Goal: Task Accomplishment & Management: Use online tool/utility

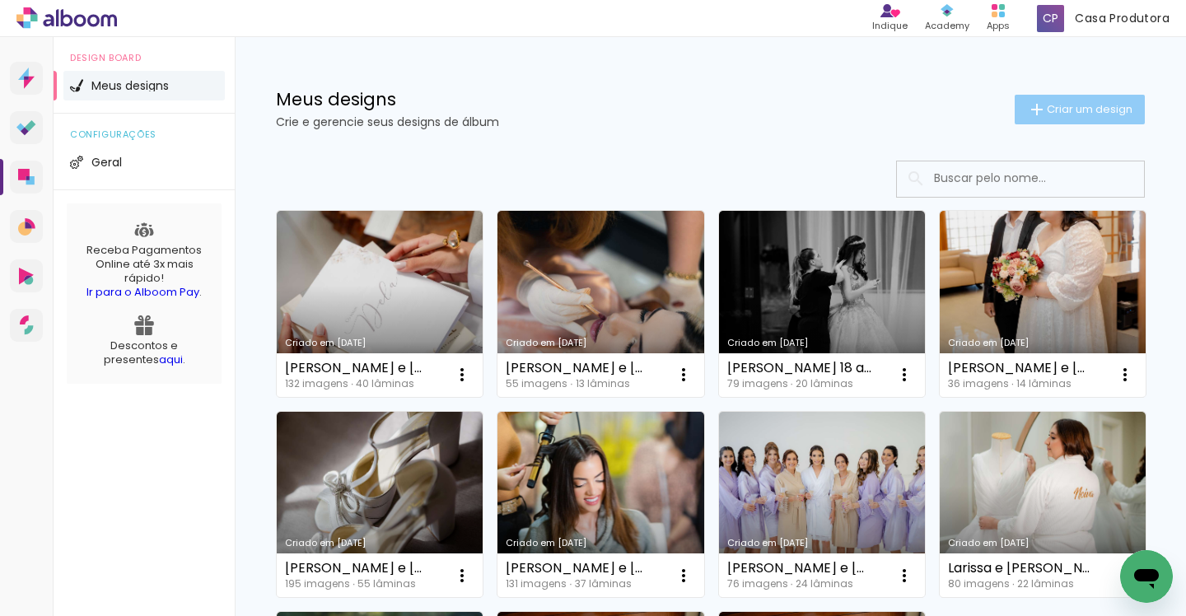
click at [1061, 113] on span "Criar um design" at bounding box center [1090, 109] width 86 height 11
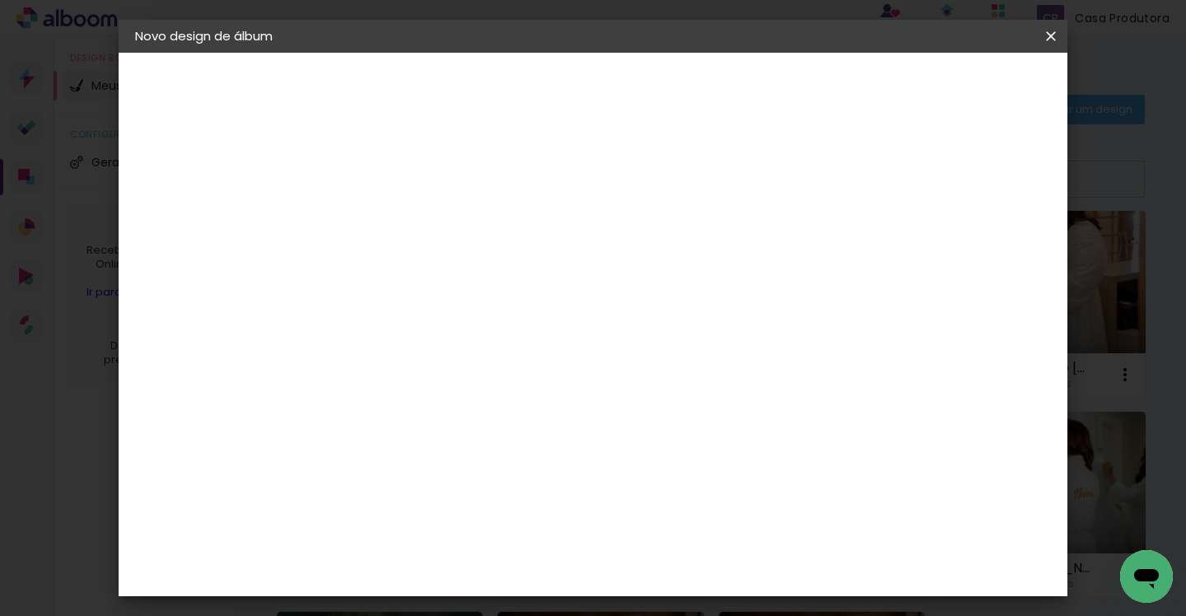
click at [404, 228] on input at bounding box center [404, 221] width 0 height 26
paste input "[PERSON_NAME] E [PERSON_NAME]"
type input "[PERSON_NAME] E [PERSON_NAME]"
type paper-input "[PERSON_NAME] E [PERSON_NAME]"
click at [476, 193] on div "Informações Dê um título ao seu álbum. Avançar" at bounding box center [404, 123] width 143 height 140
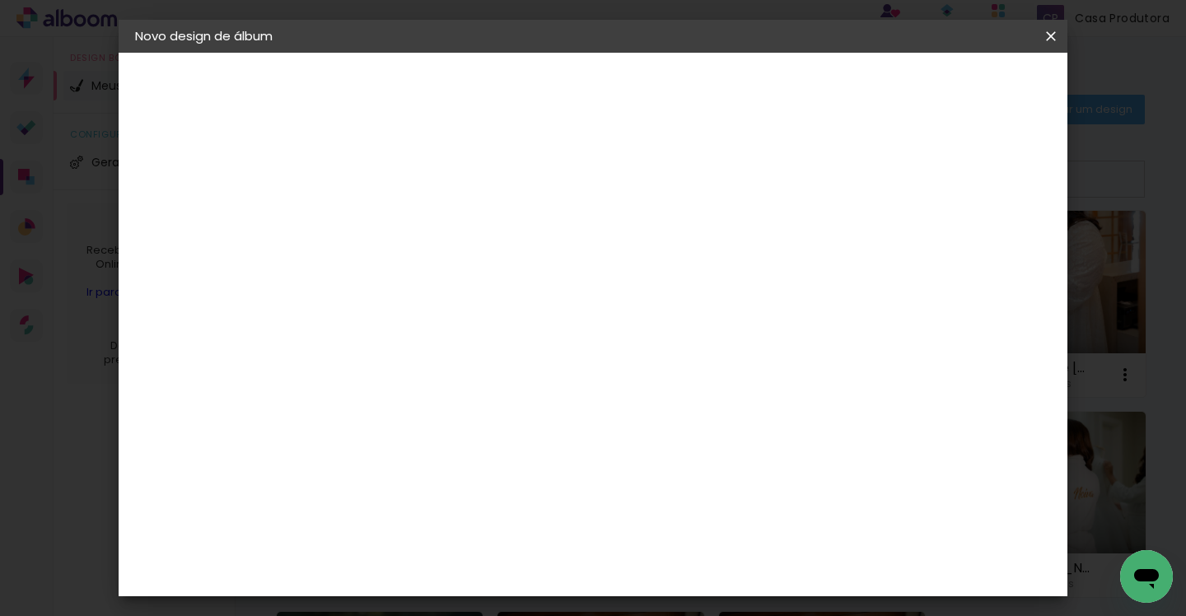
click at [0, 0] on slot "Avançar" at bounding box center [0, 0] width 0 height 0
click at [713, 250] on paper-item "Tamanho Livre" at bounding box center [634, 250] width 158 height 36
click at [0, 0] on slot "Avançar" at bounding box center [0, 0] width 0 height 0
click at [567, 143] on span "30" at bounding box center [556, 147] width 27 height 25
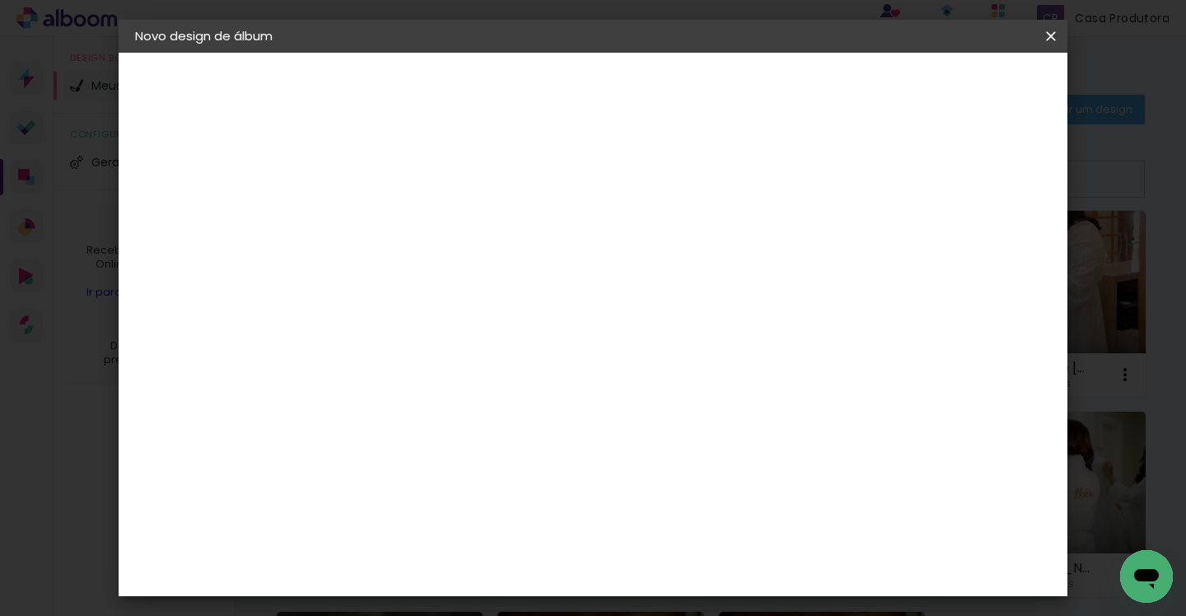
click at [563, 143] on span "30" at bounding box center [556, 147] width 27 height 25
click at [563, 147] on span "30" at bounding box center [556, 147] width 27 height 25
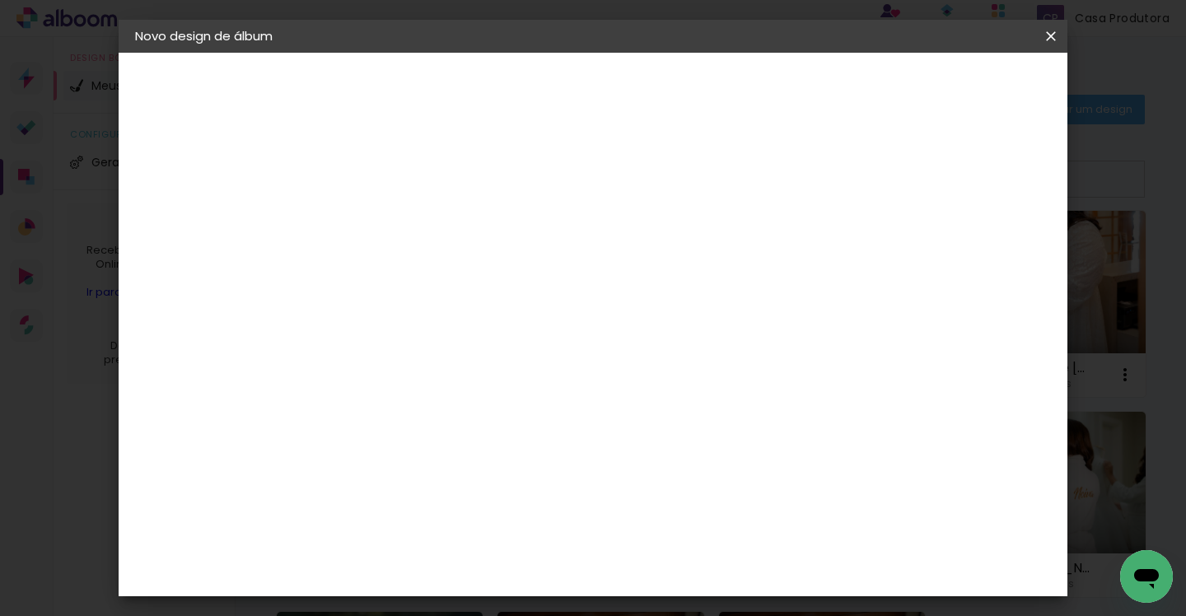
click at [563, 147] on span "30" at bounding box center [556, 147] width 27 height 25
click at [710, 230] on div "30 cm cm cm mm A maioria das encadernadoras sugere 5mm de sangria." at bounding box center [667, 164] width 669 height 132
click at [559, 140] on span "30" at bounding box center [556, 147] width 27 height 25
click at [702, 515] on input "60" at bounding box center [690, 522] width 43 height 25
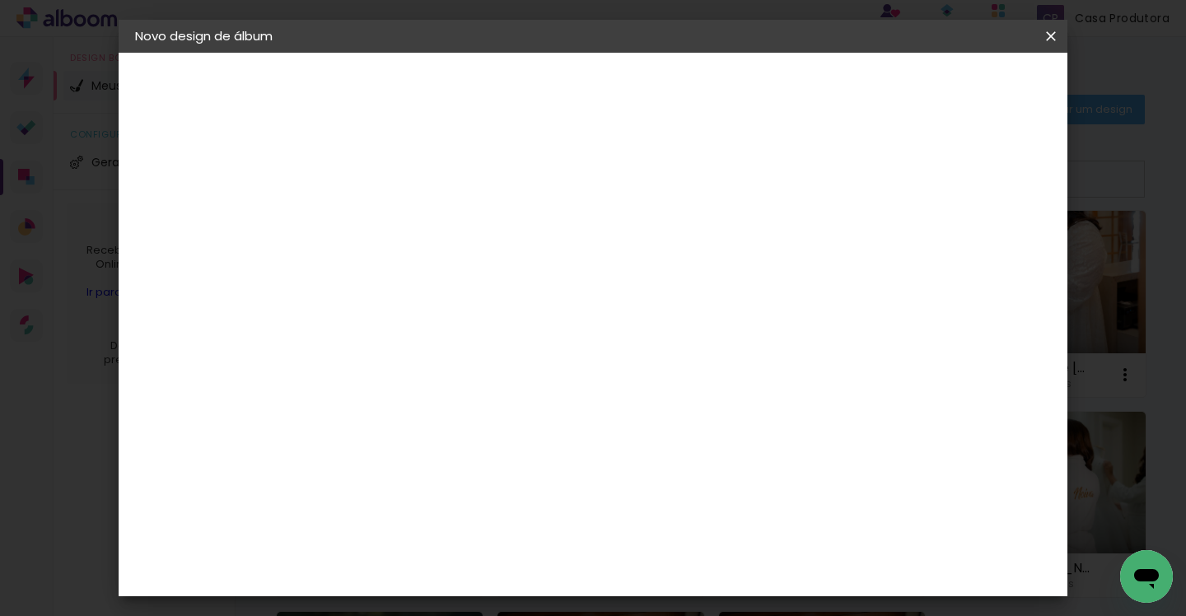
click at [702, 515] on input "60" at bounding box center [690, 522] width 43 height 25
type input "70"
type paper-input "70"
click at [684, 105] on div "35 cm cm cm mm A maioria das encadernadoras sugere 5mm de sangria." at bounding box center [667, 40] width 669 height 132
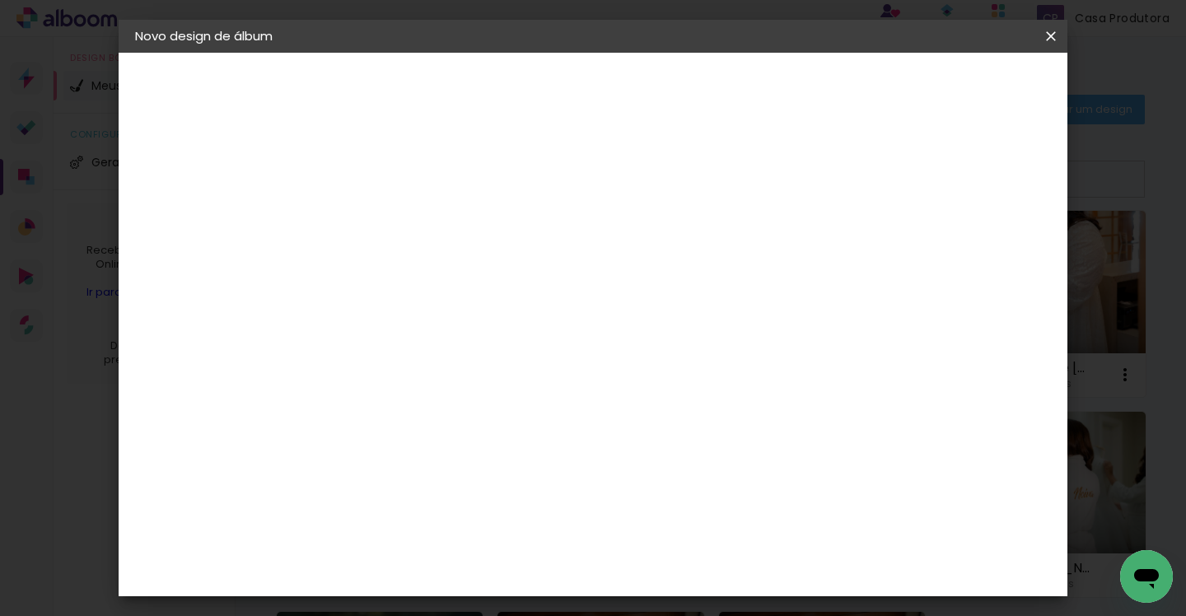
scroll to position [53, 0]
click at [961, 83] on span "Iniciar design" at bounding box center [923, 88] width 75 height 12
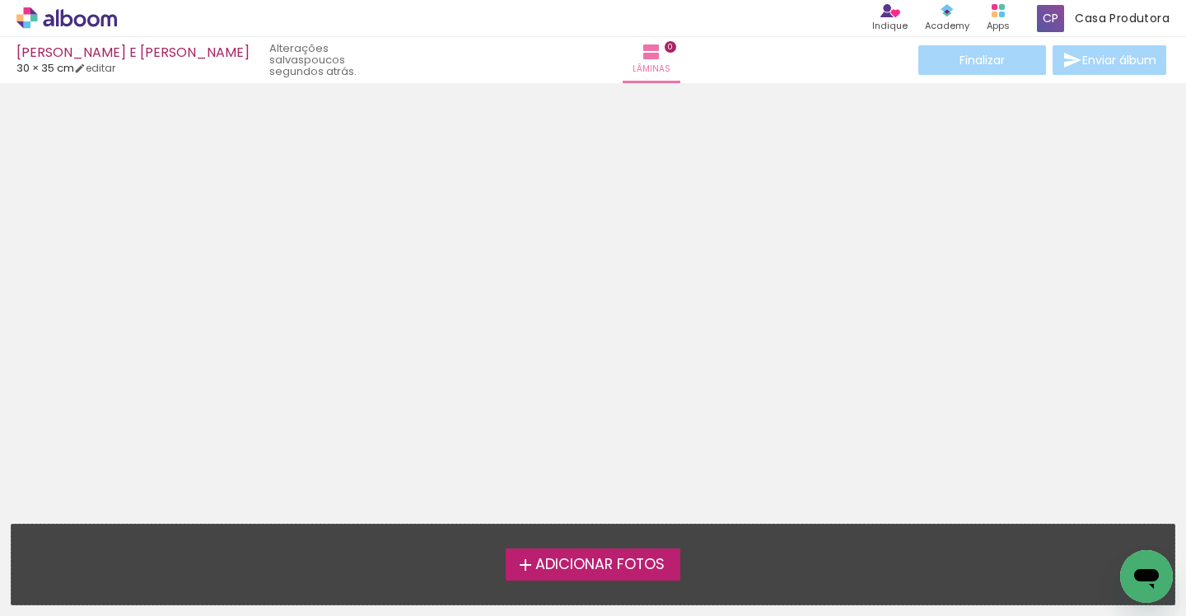
click at [585, 563] on span "Adicionar Fotos" at bounding box center [599, 565] width 129 height 15
click at [0, 0] on input "file" at bounding box center [0, 0] width 0 height 0
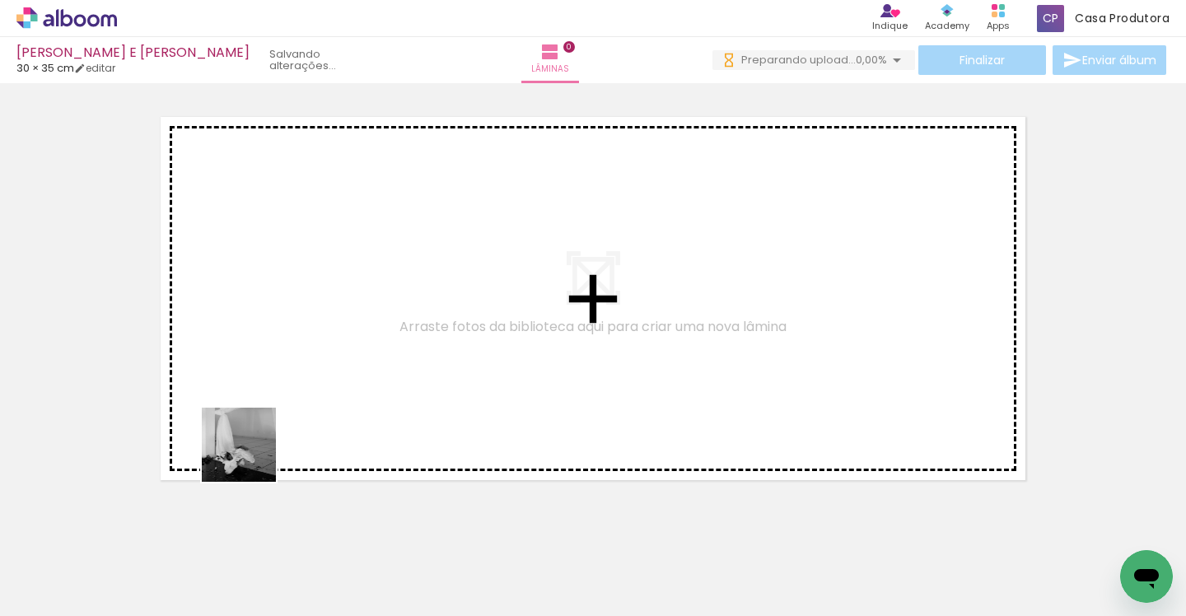
drag, startPoint x: 185, startPoint y: 568, endPoint x: 264, endPoint y: 437, distance: 153.7
click at [264, 437] on quentale-workspace at bounding box center [593, 308] width 1186 height 616
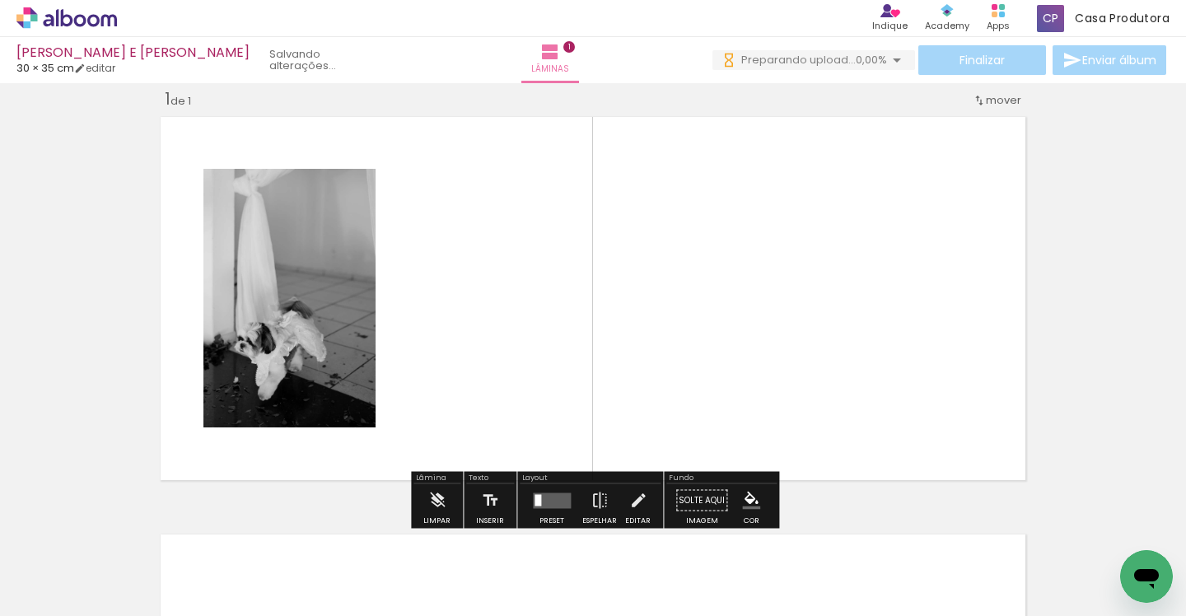
scroll to position [21, 0]
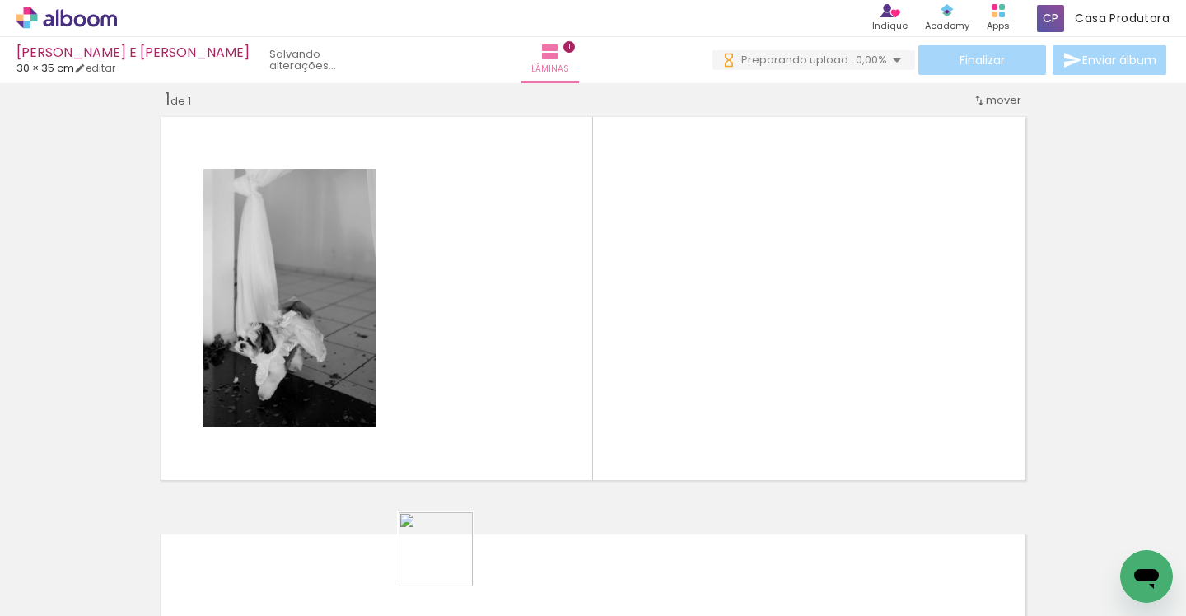
drag, startPoint x: 448, startPoint y: 592, endPoint x: 461, endPoint y: 373, distance: 219.5
click at [461, 373] on quentale-workspace at bounding box center [593, 308] width 1186 height 616
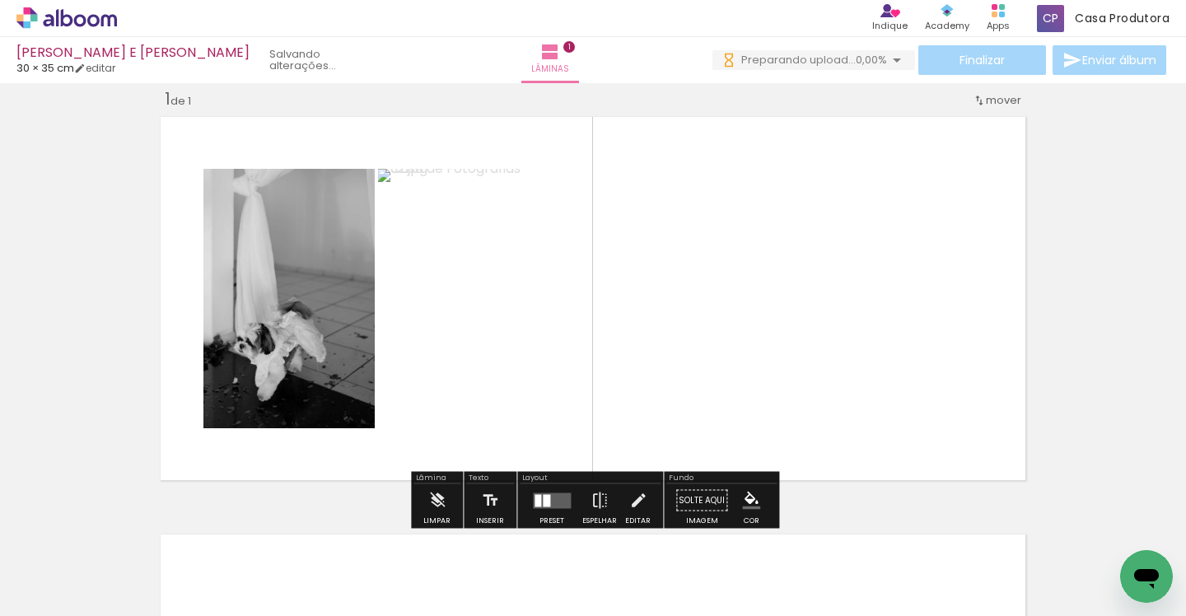
drag, startPoint x: 540, startPoint y: 573, endPoint x: 461, endPoint y: 451, distance: 145.8
click at [461, 452] on quentale-workspace at bounding box center [593, 308] width 1186 height 616
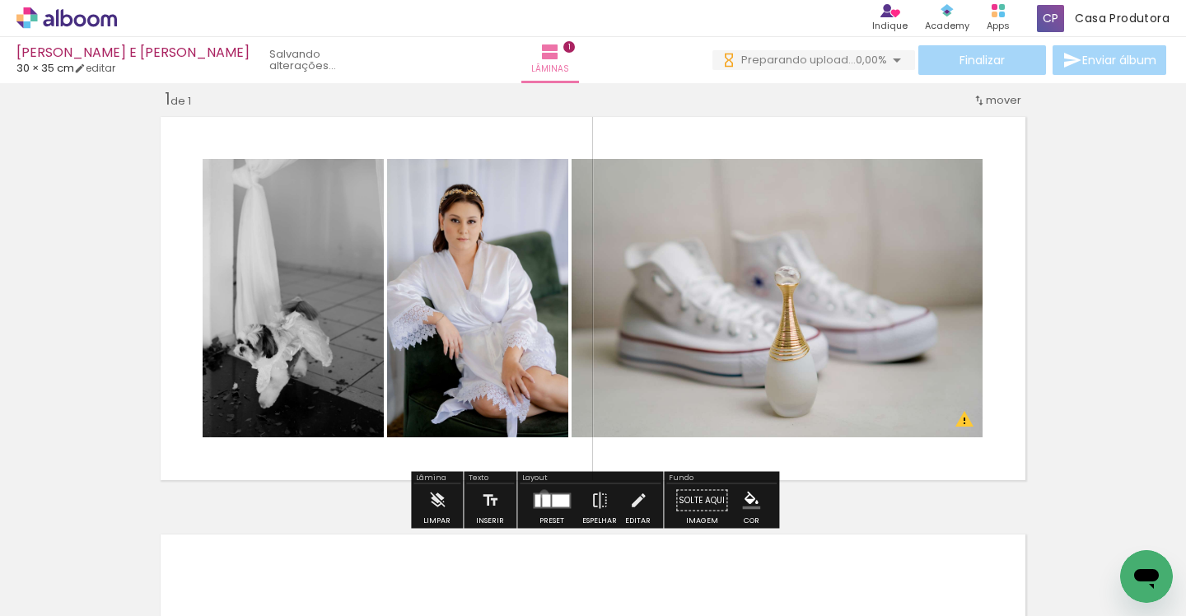
click at [542, 494] on div at bounding box center [546, 500] width 8 height 12
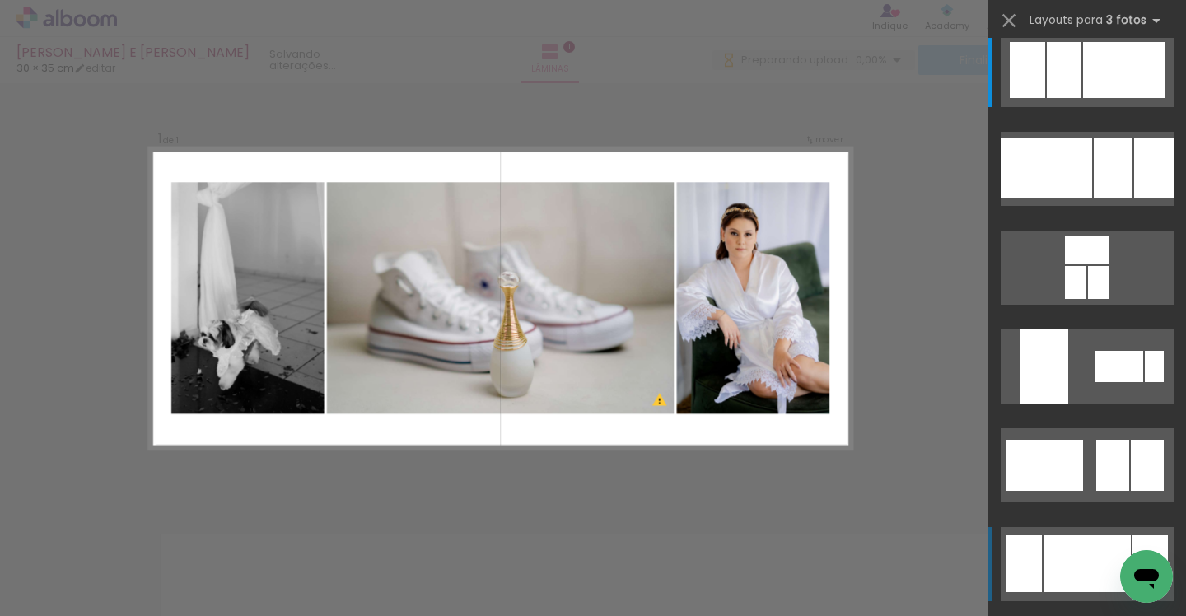
scroll to position [0, 0]
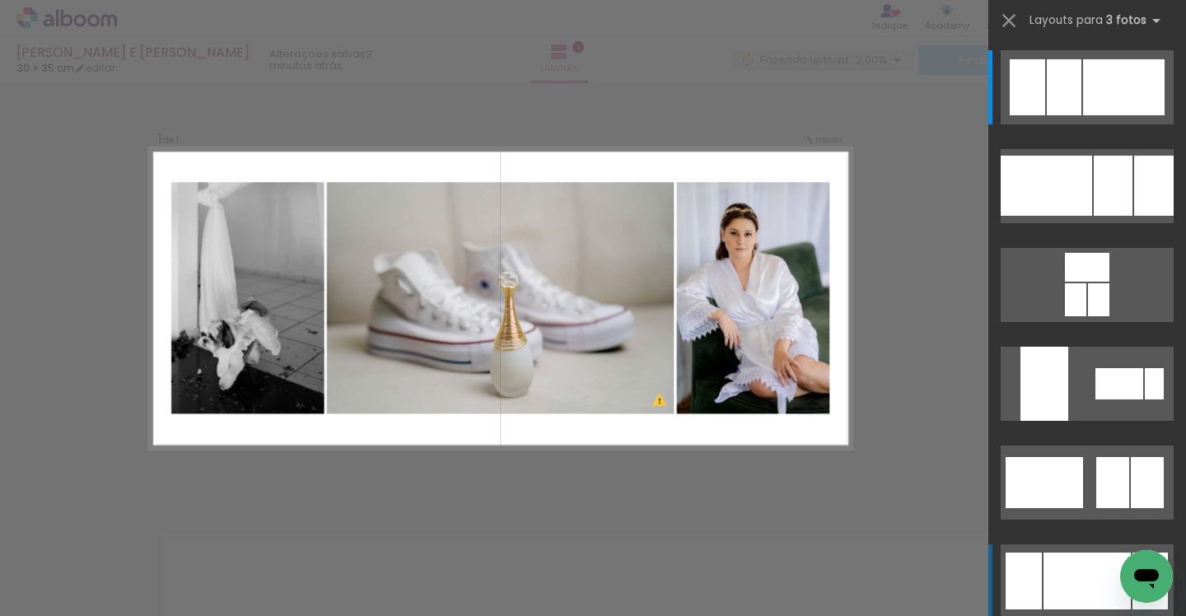
click at [1056, 562] on div at bounding box center [1087, 581] width 87 height 57
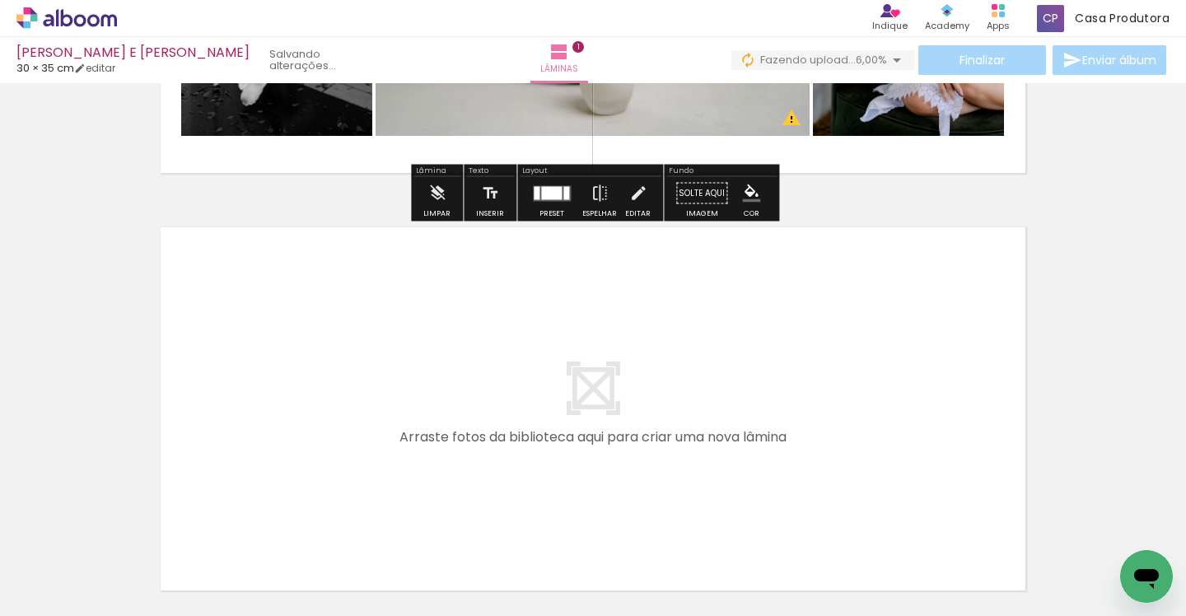
scroll to position [404, 0]
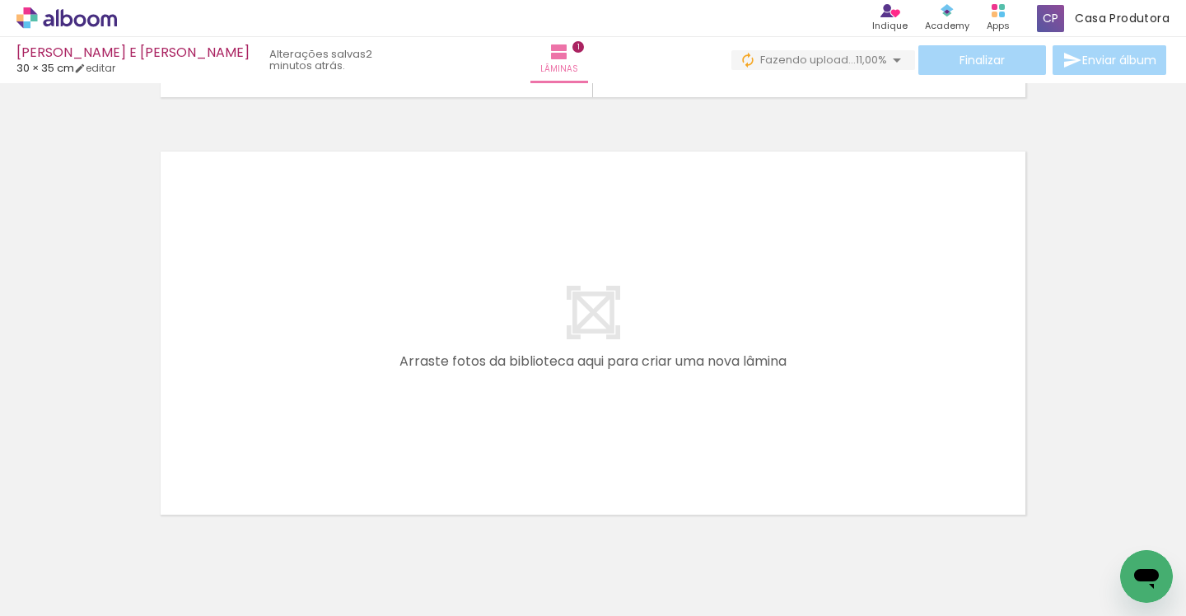
drag, startPoint x: 265, startPoint y: 559, endPoint x: 265, endPoint y: 310, distance: 248.8
click at [265, 310] on quentale-workspace at bounding box center [593, 308] width 1186 height 616
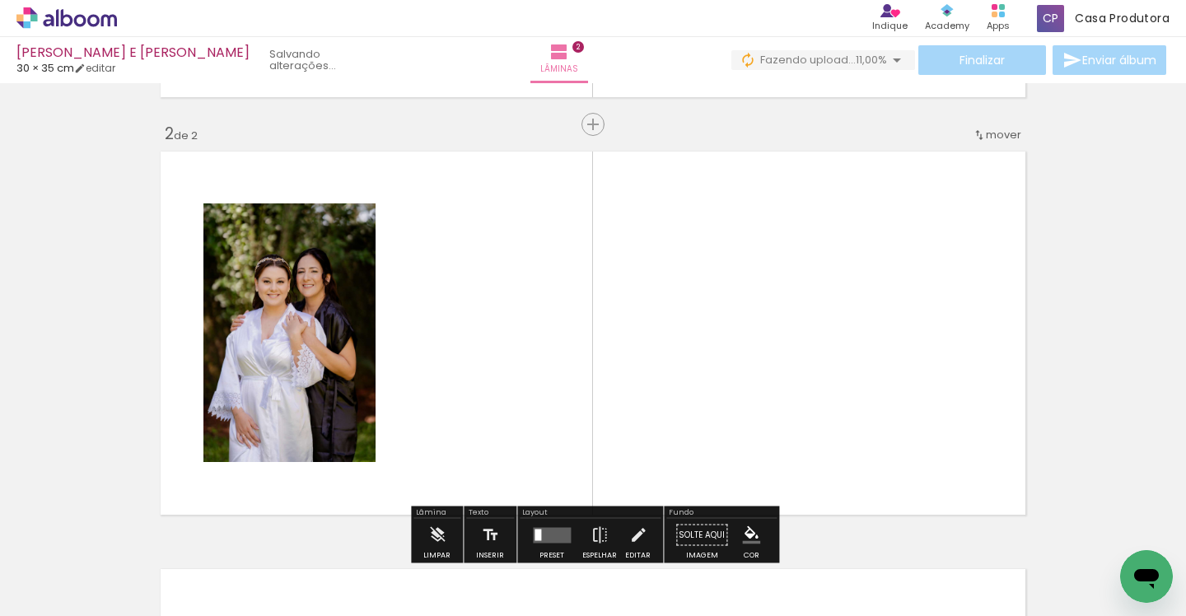
scroll to position [438, 0]
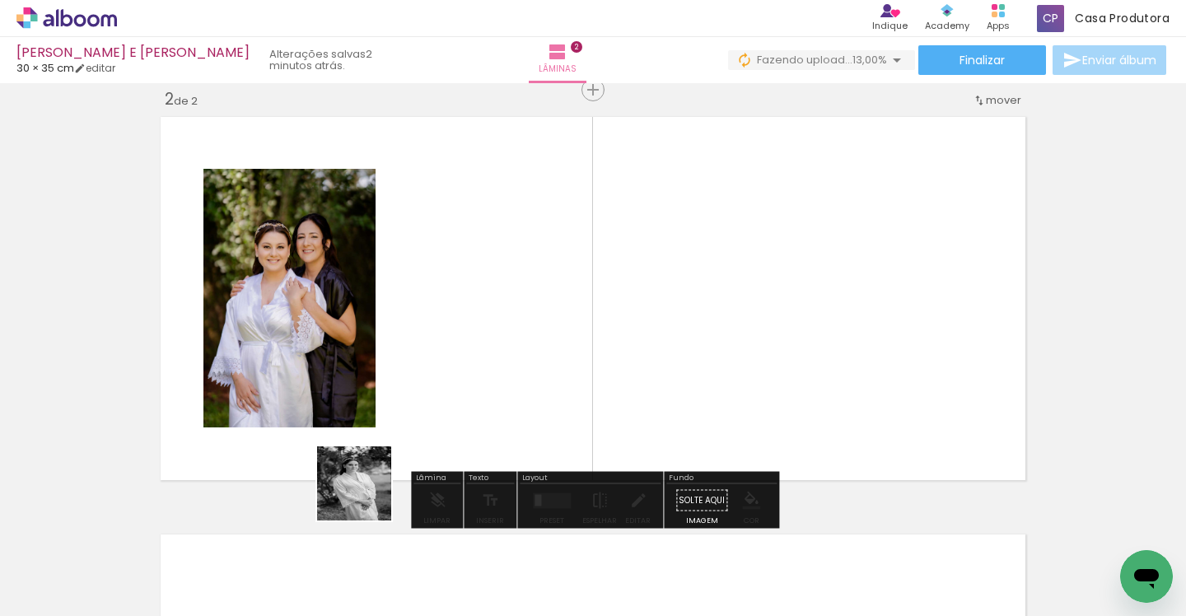
drag, startPoint x: 361, startPoint y: 563, endPoint x: 427, endPoint y: 349, distance: 224.1
click at [427, 349] on quentale-workspace at bounding box center [593, 308] width 1186 height 616
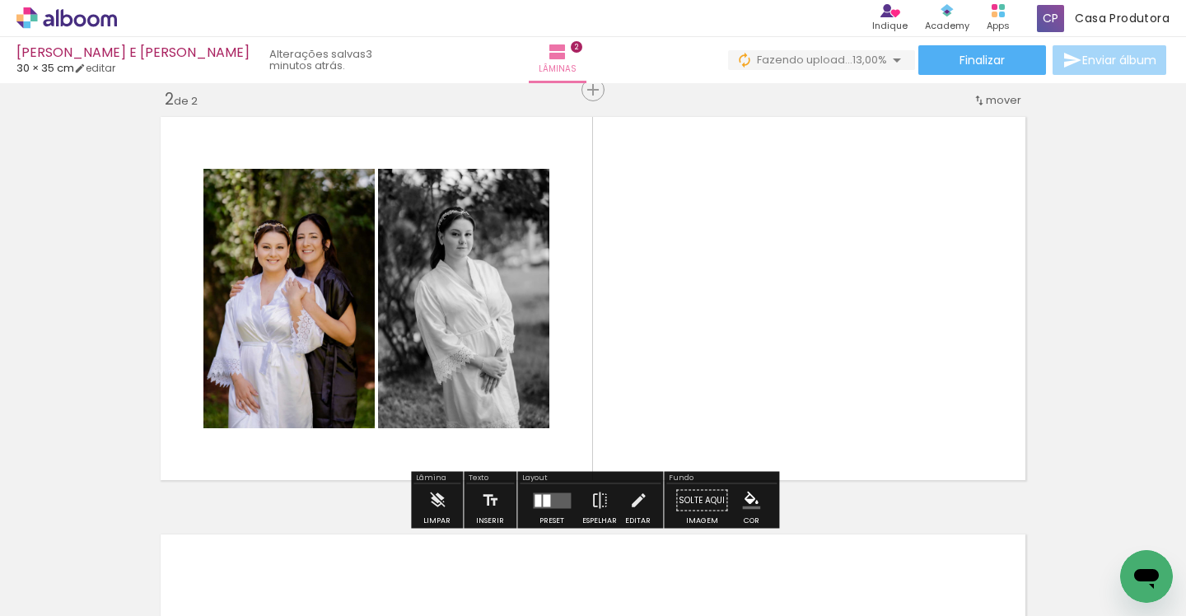
click at [748, 331] on quentale-workspace at bounding box center [593, 308] width 1186 height 616
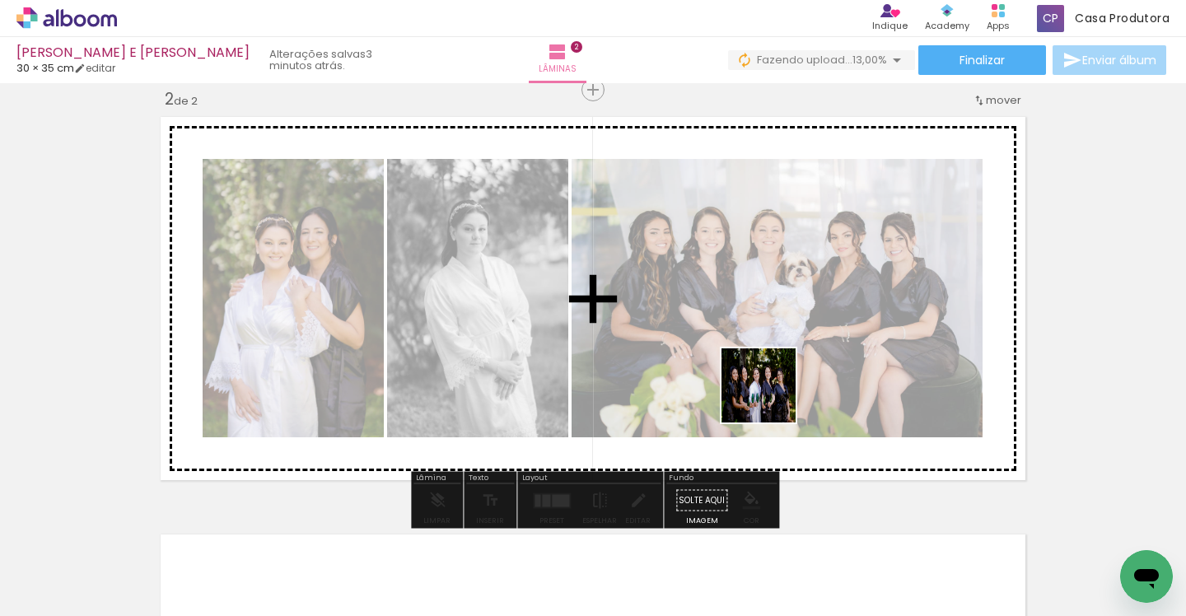
drag, startPoint x: 720, startPoint y: 571, endPoint x: 778, endPoint y: 386, distance: 193.3
click at [777, 387] on quentale-workspace at bounding box center [593, 308] width 1186 height 616
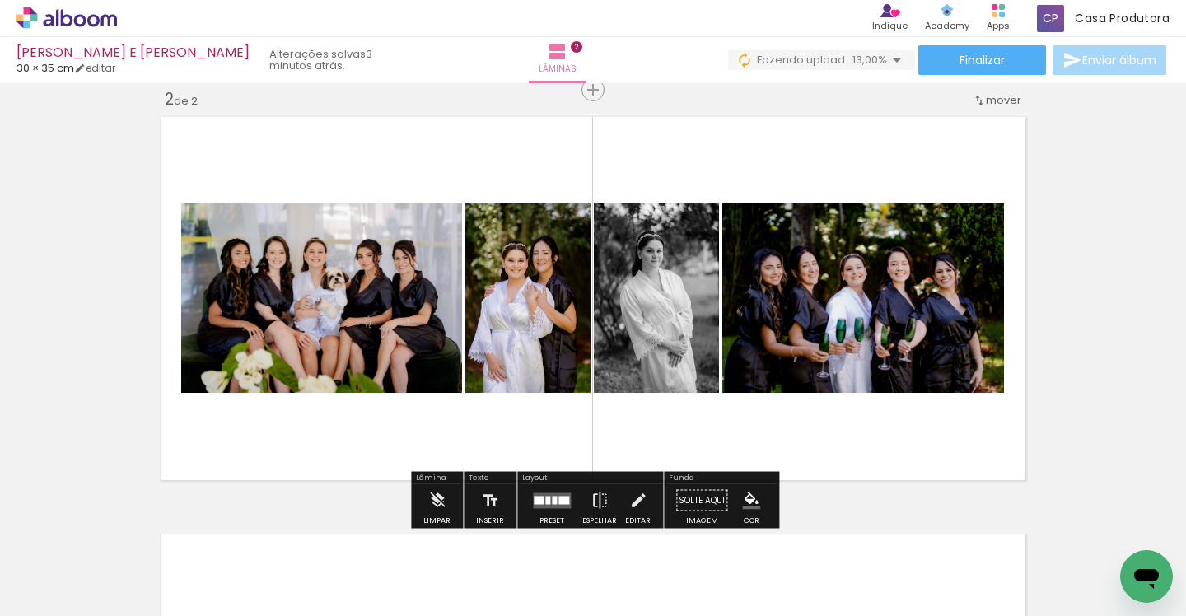
click at [559, 503] on div at bounding box center [564, 500] width 11 height 8
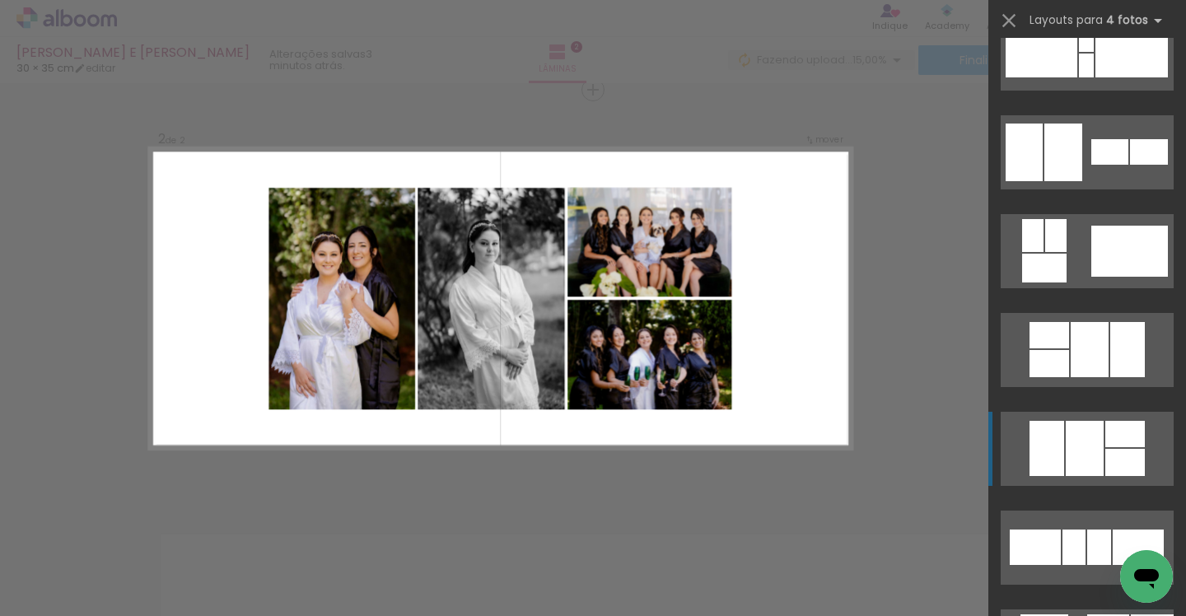
scroll to position [531, 0]
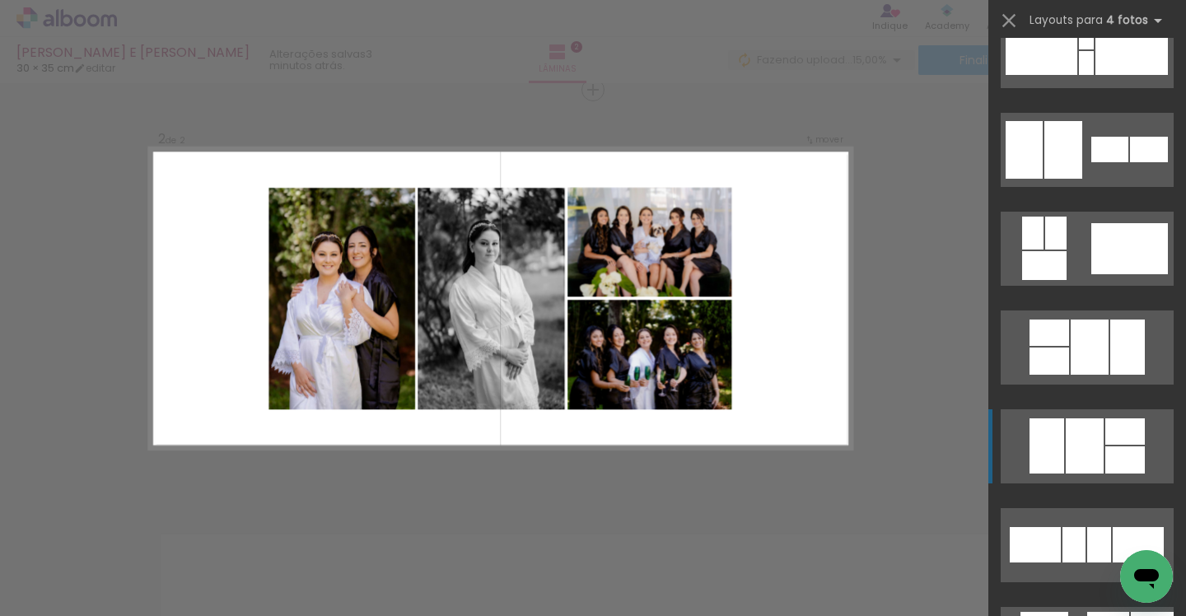
click at [1091, 446] on div at bounding box center [1085, 446] width 38 height 55
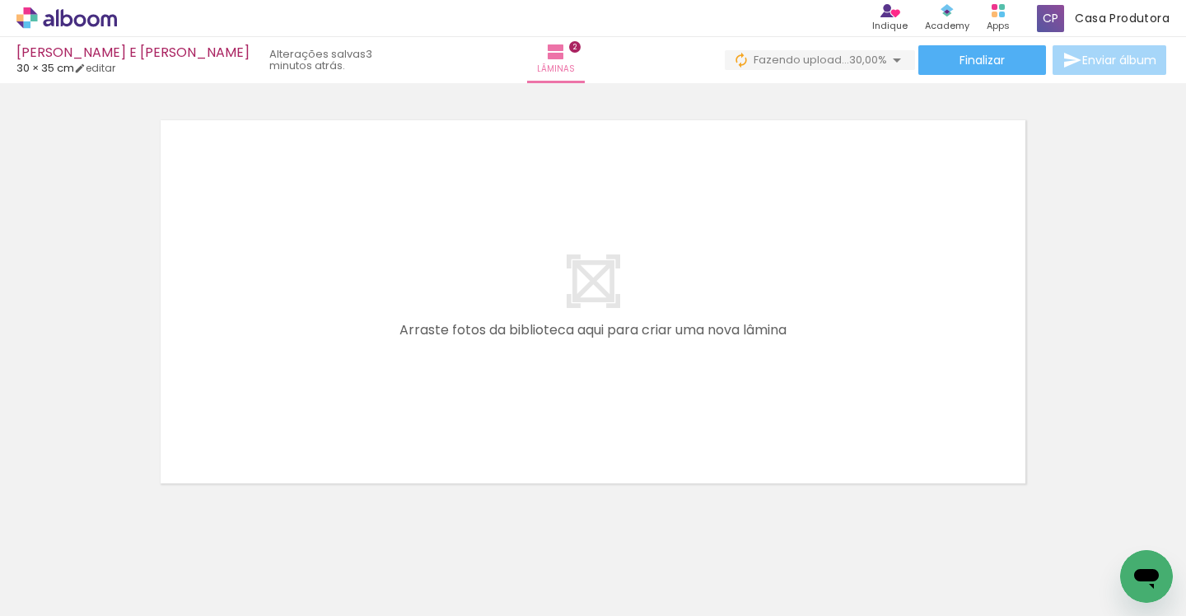
scroll to position [0, 413]
drag, startPoint x: 404, startPoint y: 582, endPoint x: 404, endPoint y: 433, distance: 148.3
click at [404, 433] on quentale-workspace at bounding box center [593, 308] width 1186 height 616
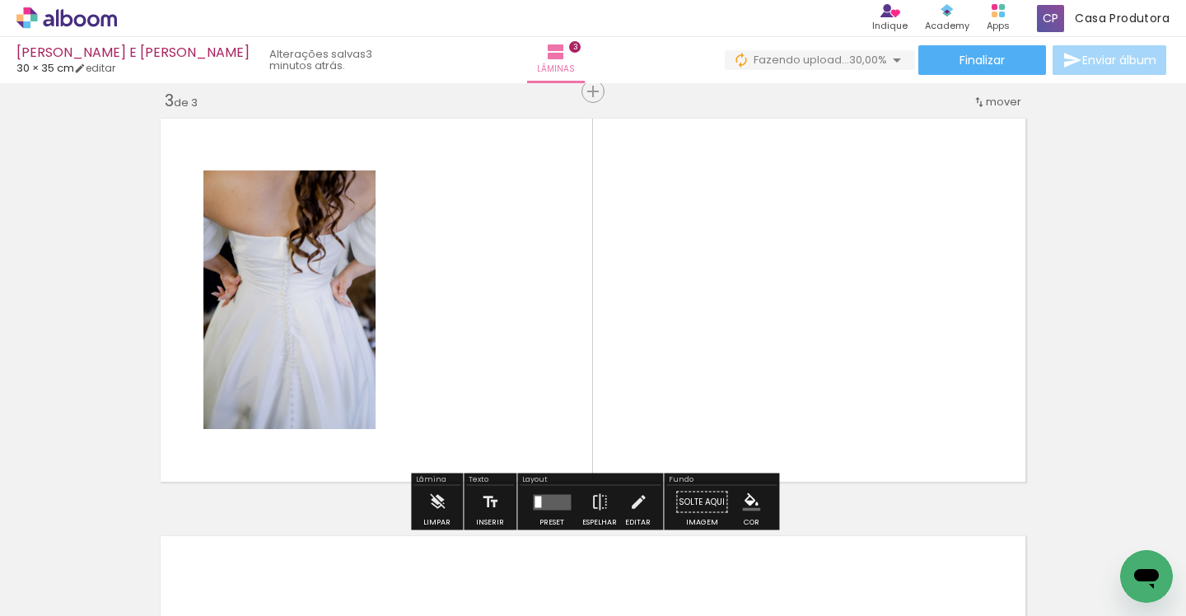
scroll to position [856, 0]
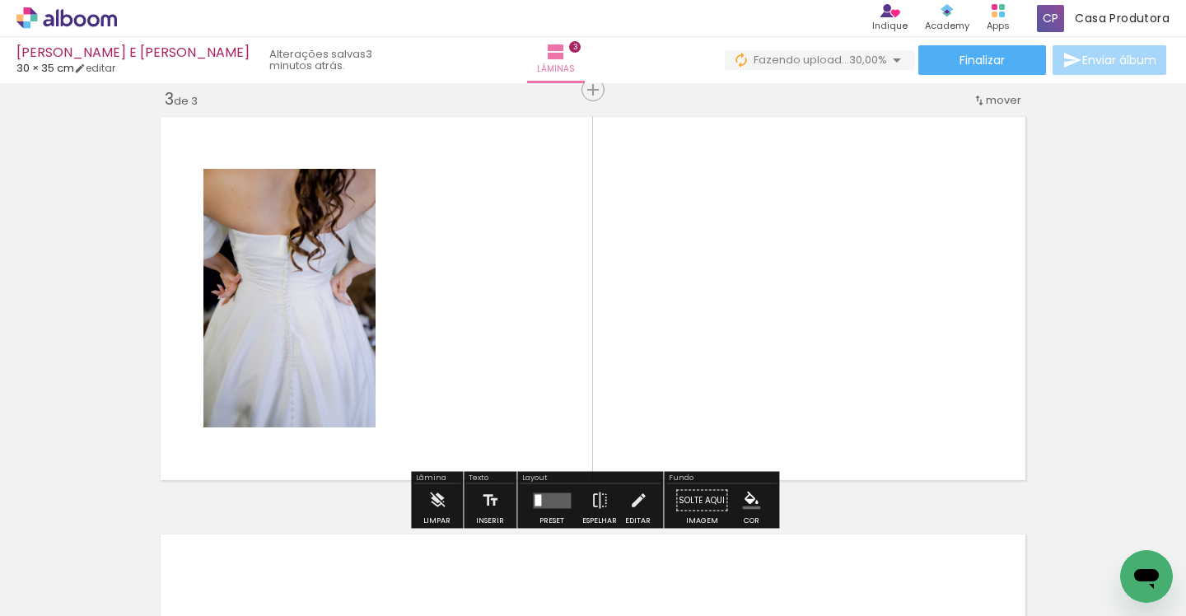
drag, startPoint x: 492, startPoint y: 555, endPoint x: 492, endPoint y: 320, distance: 235.6
click at [492, 320] on quentale-workspace at bounding box center [593, 308] width 1186 height 616
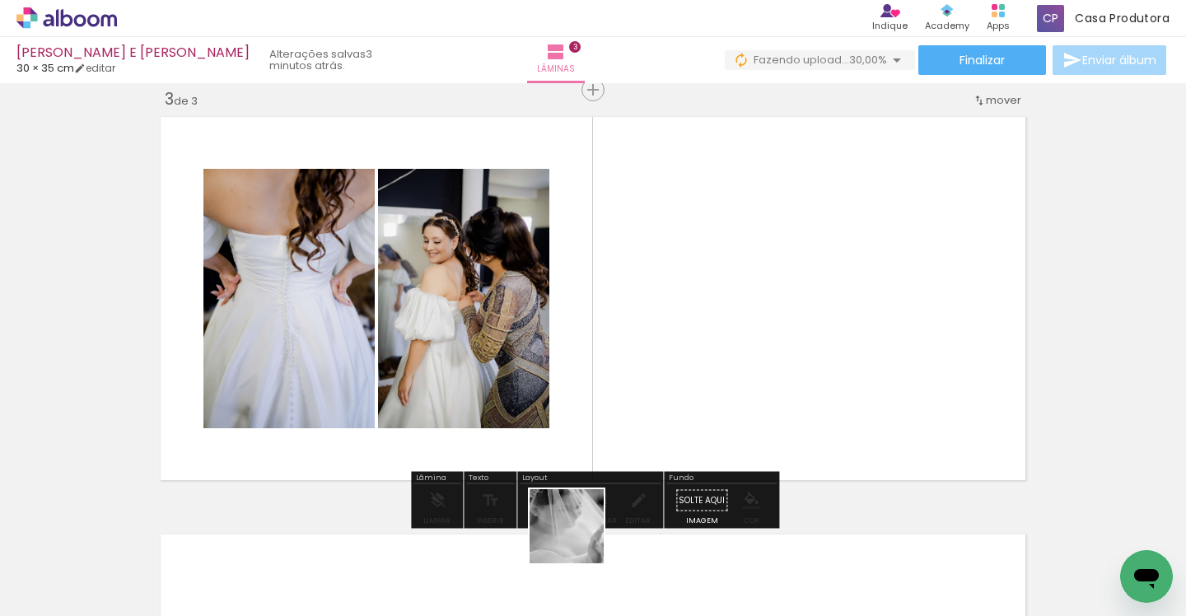
drag, startPoint x: 573, startPoint y: 553, endPoint x: 735, endPoint y: 398, distance: 224.3
click at [735, 398] on quentale-workspace at bounding box center [593, 308] width 1186 height 616
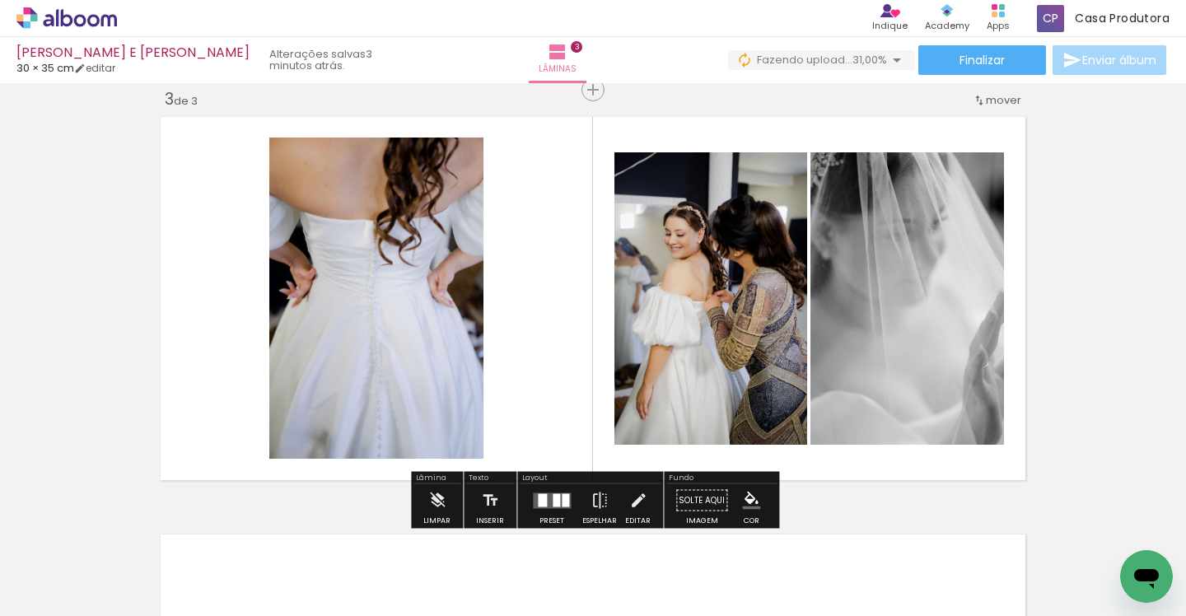
click at [0, 0] on slot "P&B" at bounding box center [0, 0] width 0 height 0
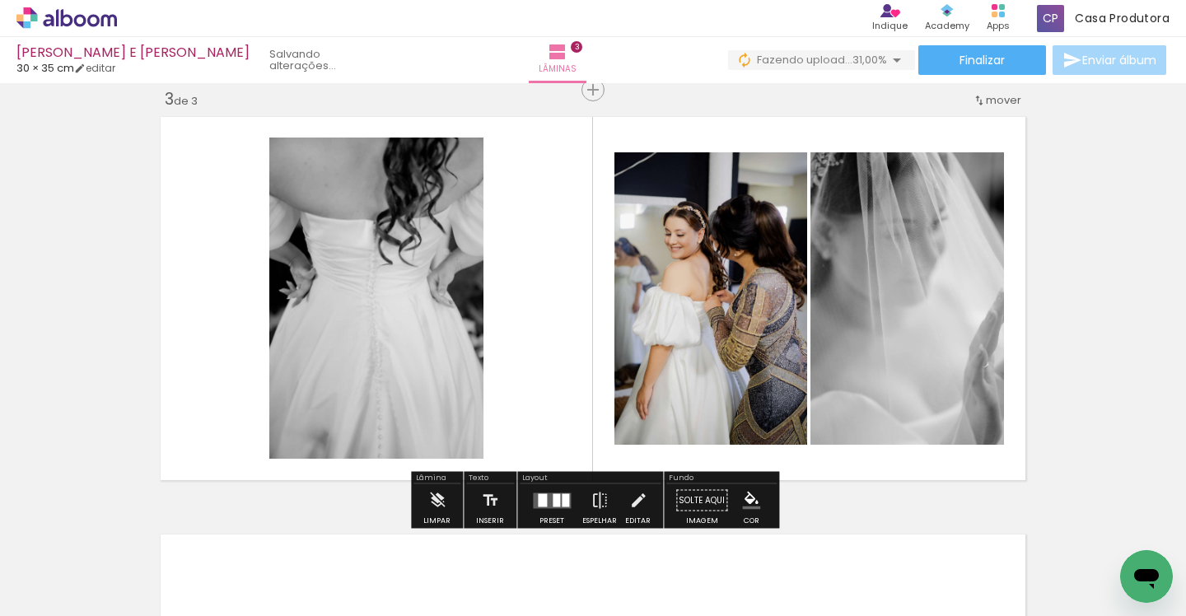
click at [0, 0] on slot "P&B" at bounding box center [0, 0] width 0 height 0
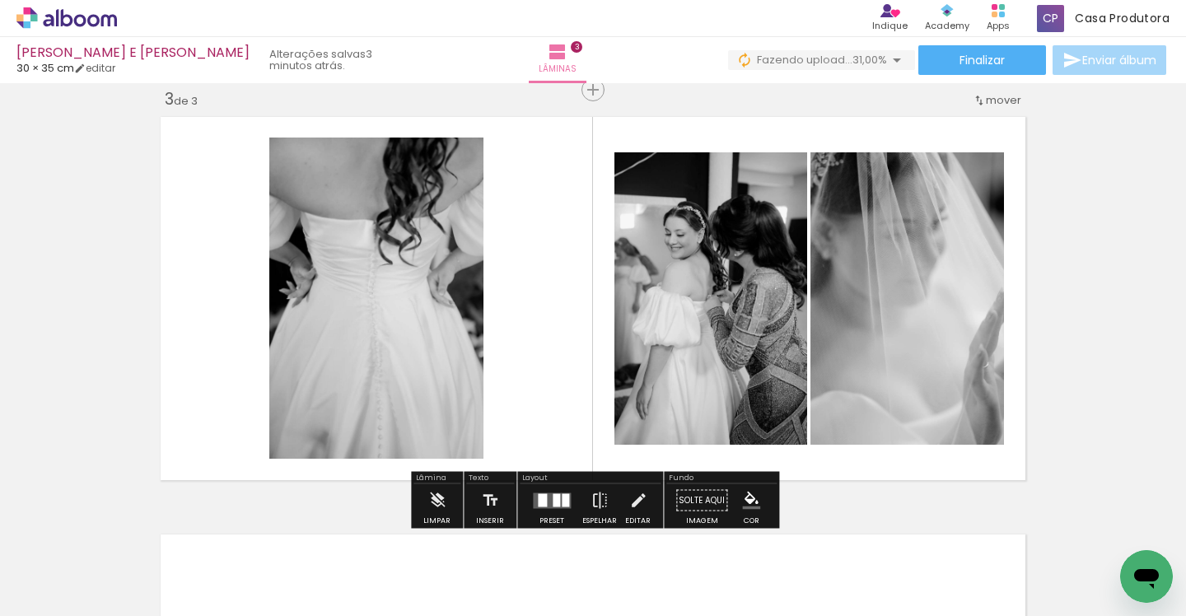
click at [1087, 279] on div "Inserir lâmina 1 de 3 Inserir lâmina 2 de 3 Inserir lâmina 3 de 3 O Designbox p…" at bounding box center [593, 69] width 1186 height 1672
click at [553, 500] on div at bounding box center [556, 499] width 7 height 13
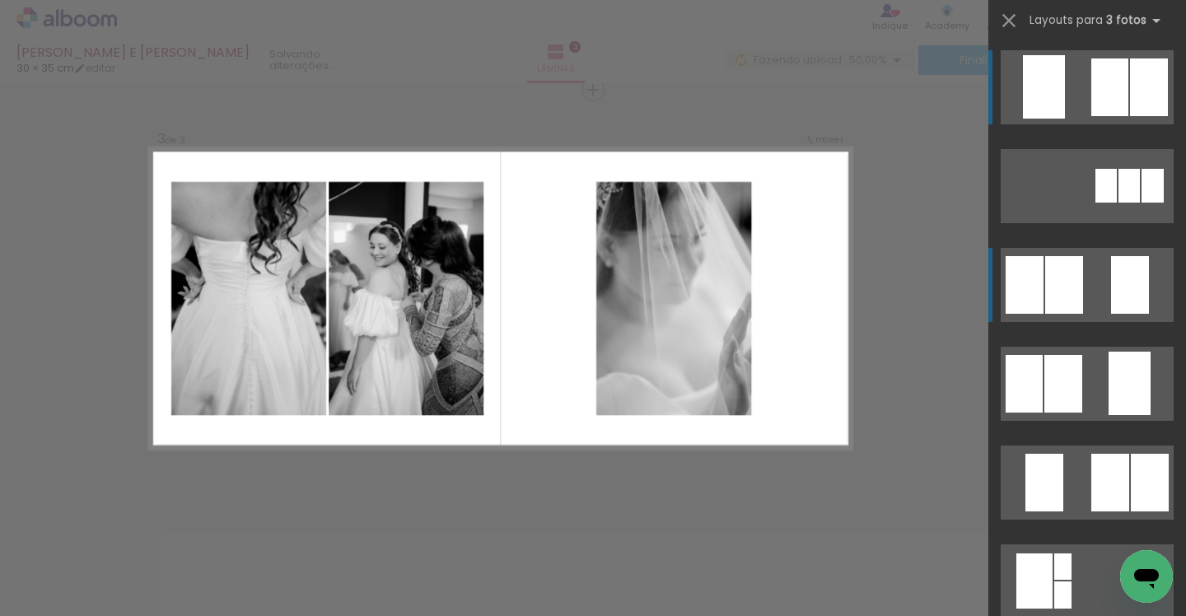
click at [1083, 296] on quentale-layouter at bounding box center [1087, 285] width 173 height 74
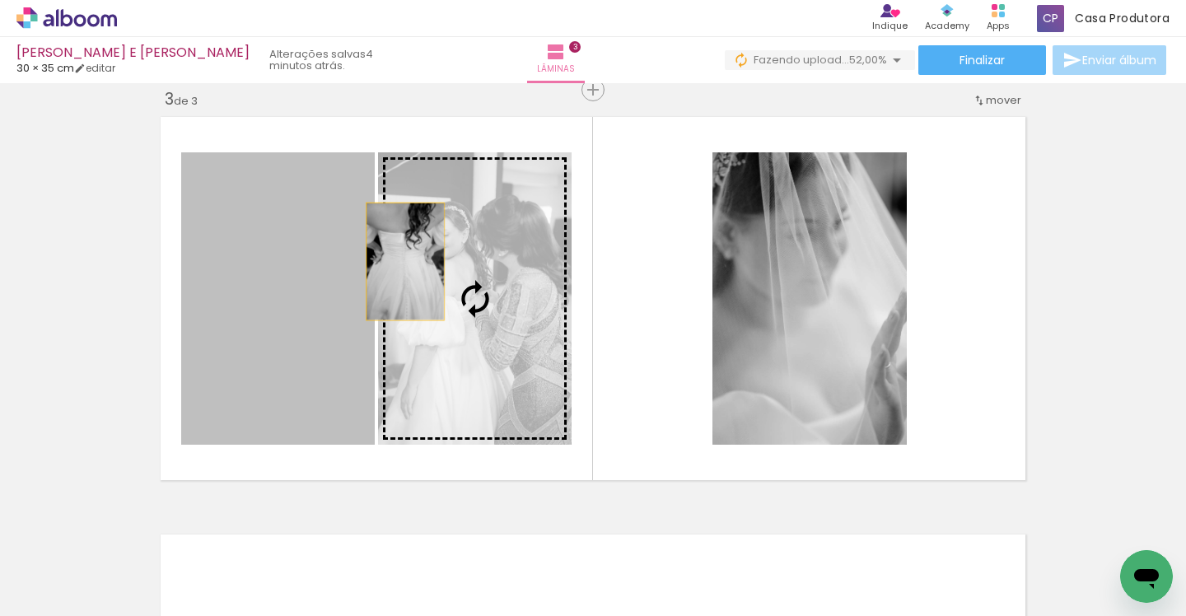
drag, startPoint x: 289, startPoint y: 261, endPoint x: 407, endPoint y: 261, distance: 117.8
click at [0, 0] on slot at bounding box center [0, 0] width 0 height 0
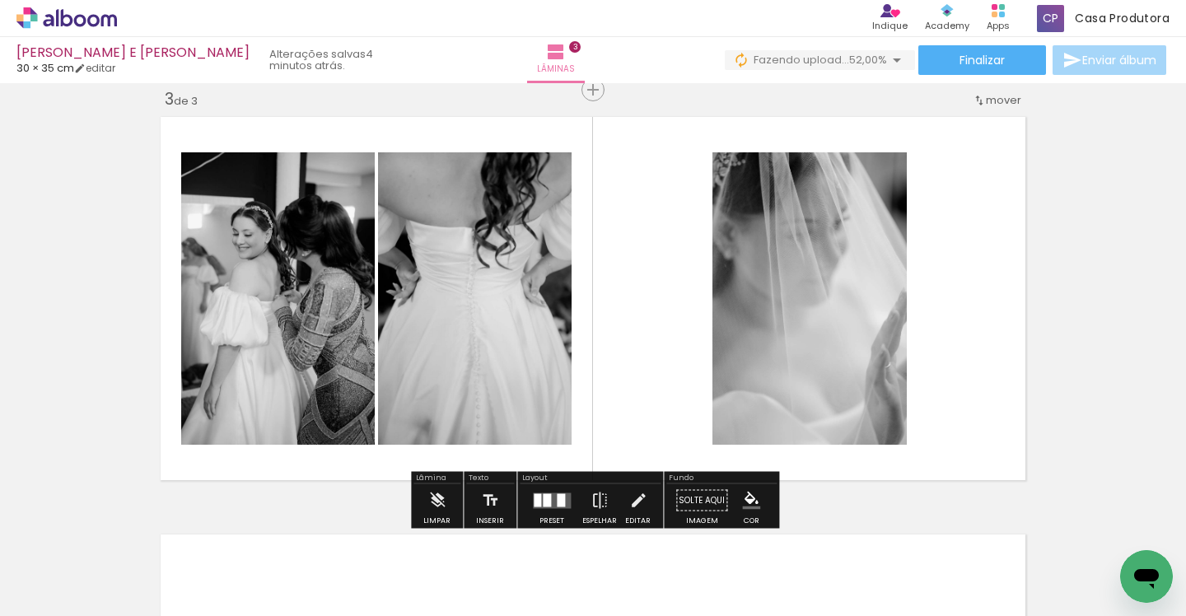
click at [1078, 258] on div "Inserir lâmina 1 de 3 Inserir lâmina 2 de 3 Inserir lâmina 3 de 3 O Designbox p…" at bounding box center [593, 69] width 1186 height 1672
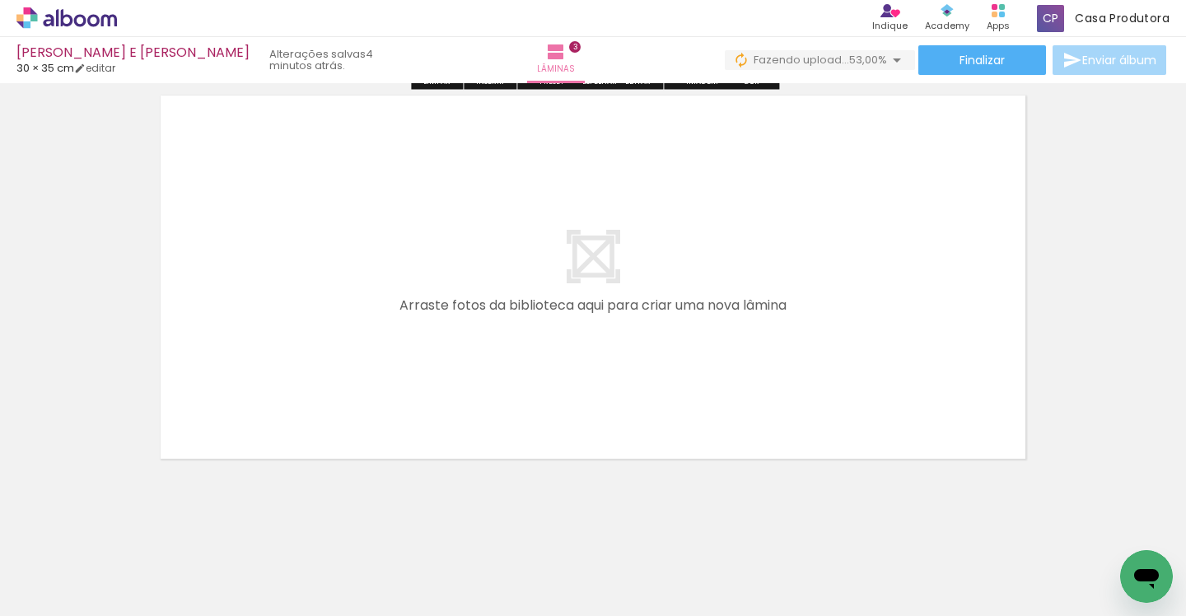
scroll to position [1302, 0]
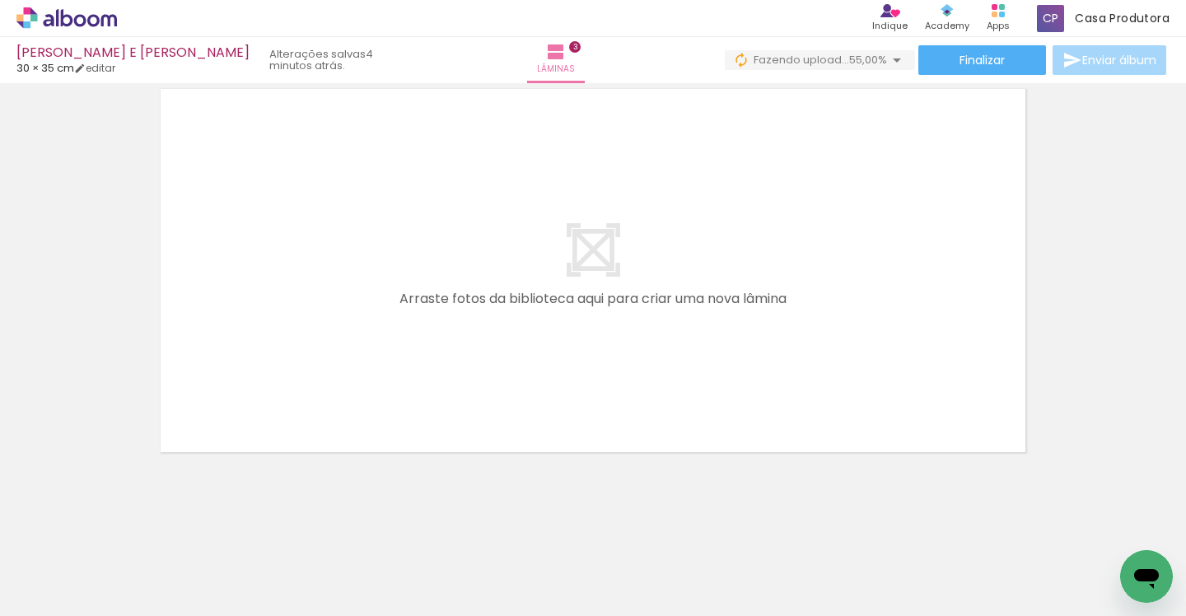
drag, startPoint x: 682, startPoint y: 548, endPoint x: 518, endPoint y: 399, distance: 221.6
click at [521, 400] on quentale-workspace at bounding box center [593, 308] width 1186 height 616
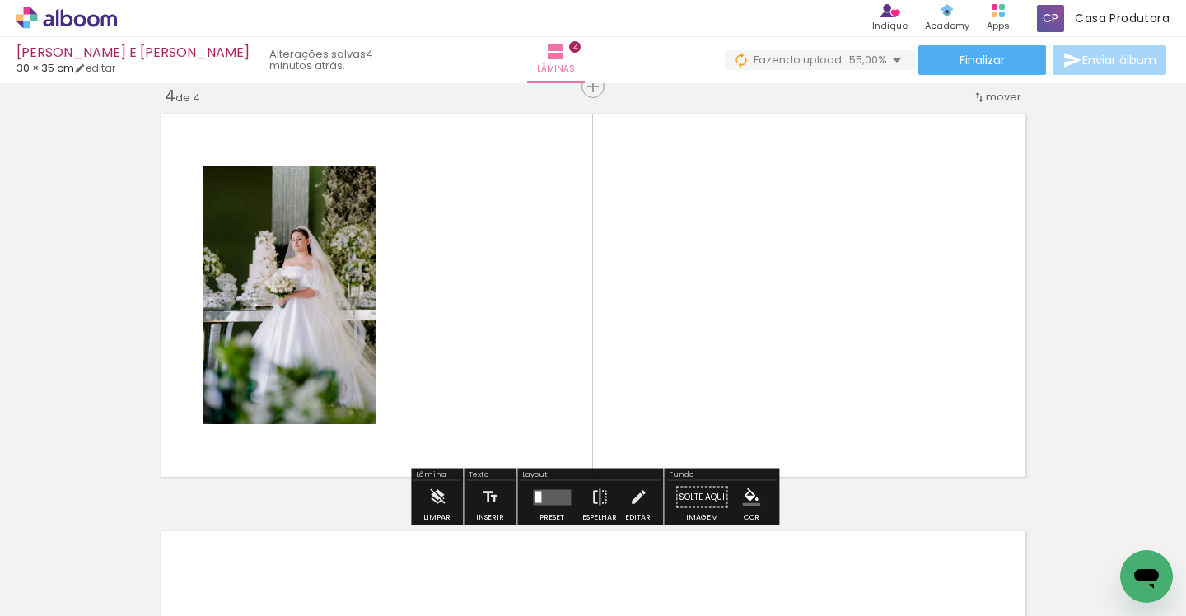
scroll to position [1274, 0]
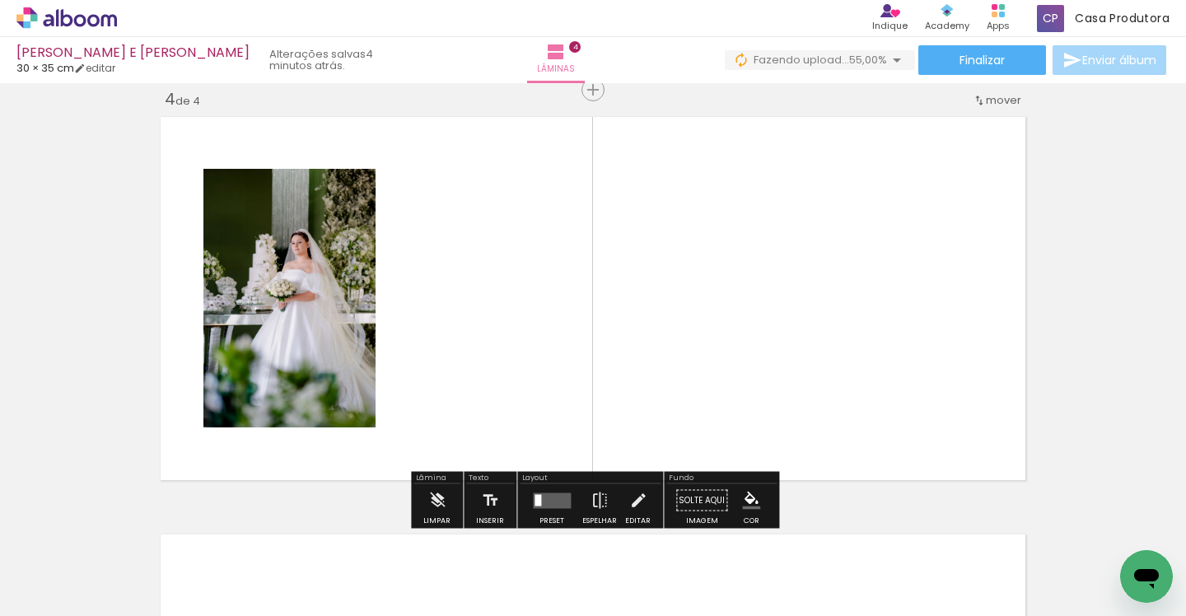
click at [761, 351] on quentale-workspace at bounding box center [593, 308] width 1186 height 616
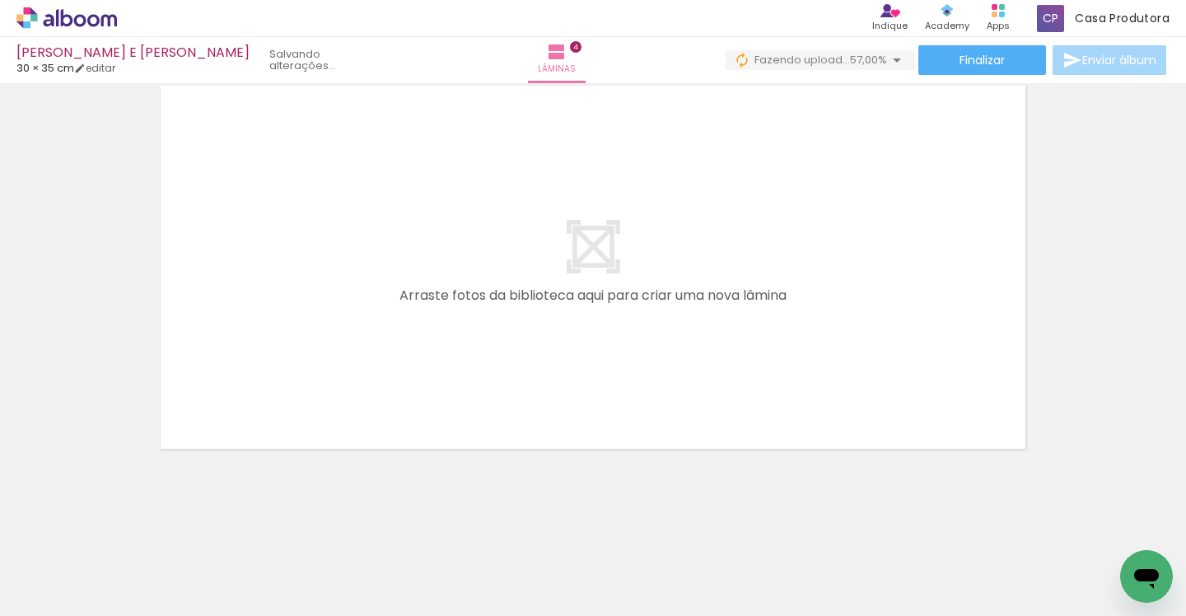
scroll to position [0, 949]
drag, startPoint x: 331, startPoint y: 567, endPoint x: 336, endPoint y: 340, distance: 226.6
click at [336, 341] on quentale-workspace at bounding box center [593, 308] width 1186 height 616
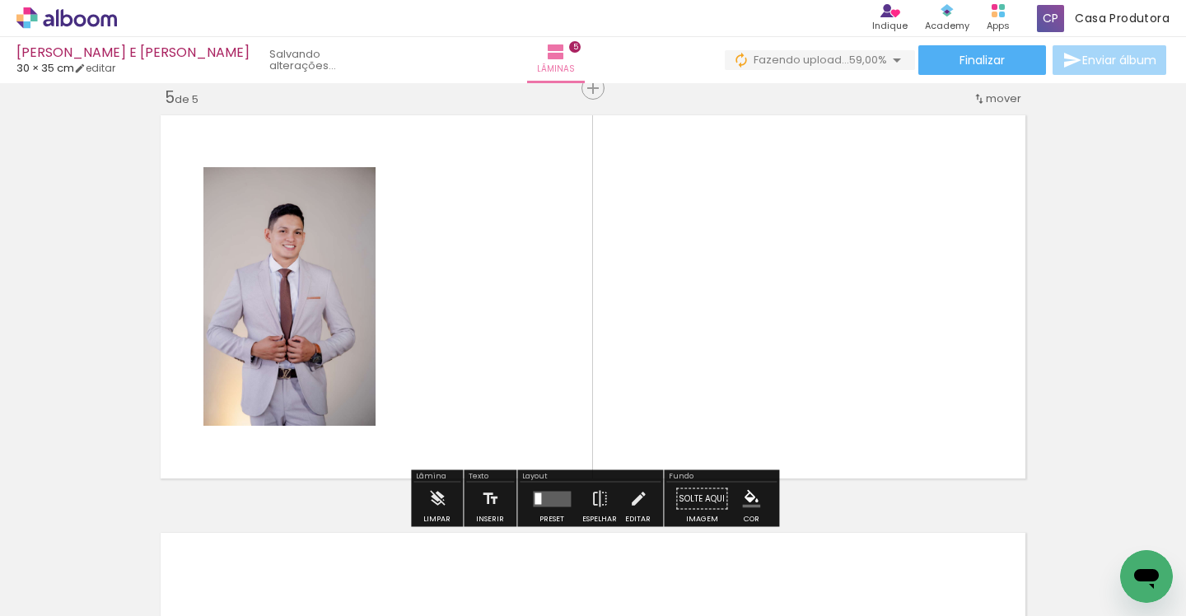
scroll to position [1691, 0]
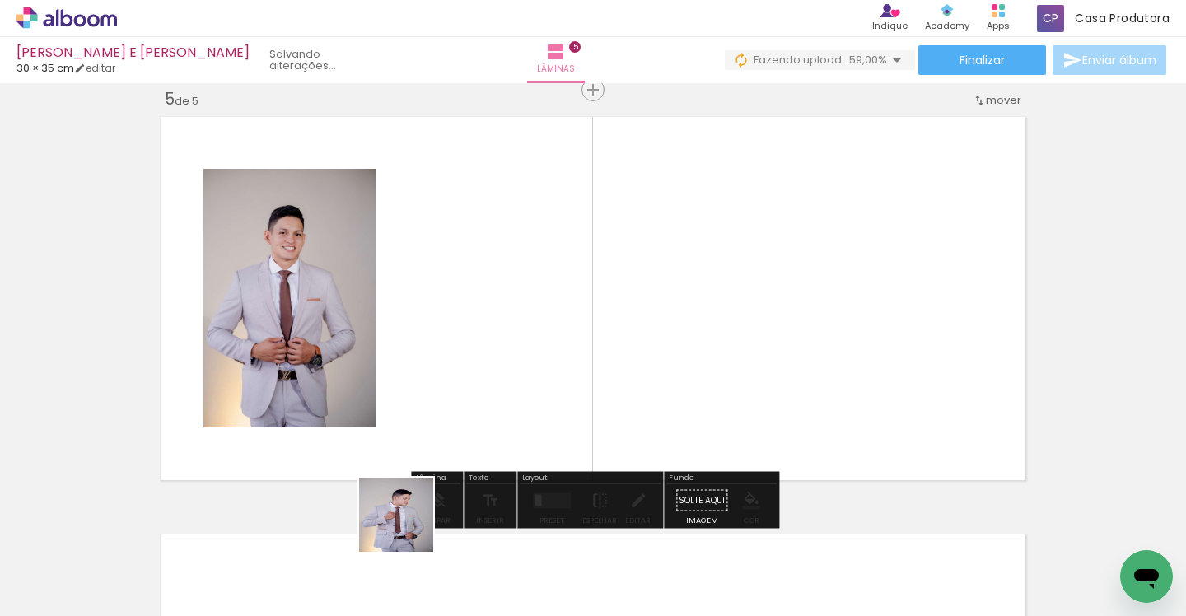
click at [423, 335] on quentale-workspace at bounding box center [593, 308] width 1186 height 616
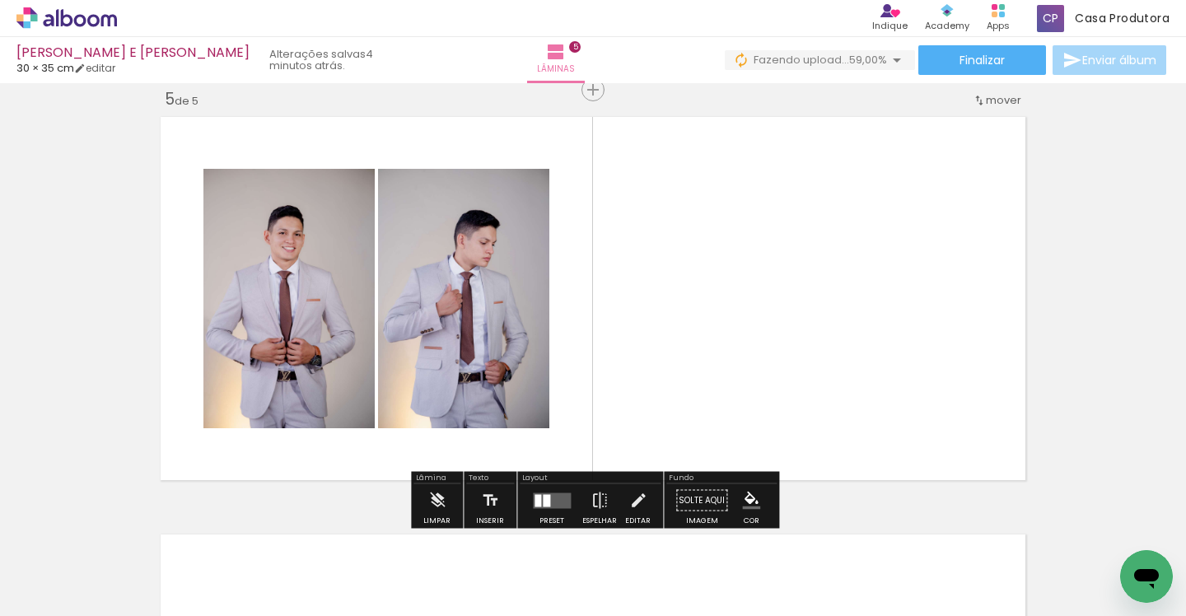
drag, startPoint x: 511, startPoint y: 551, endPoint x: 736, endPoint y: 366, distance: 291.4
click at [729, 381] on quentale-workspace at bounding box center [593, 308] width 1186 height 616
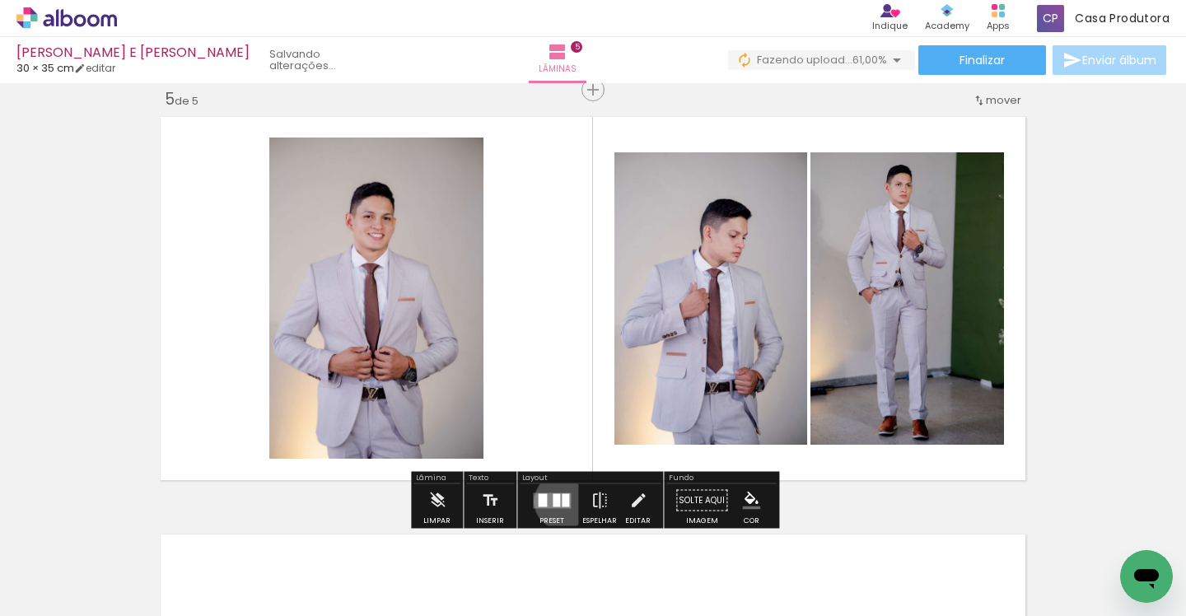
click at [562, 501] on div at bounding box center [565, 499] width 7 height 13
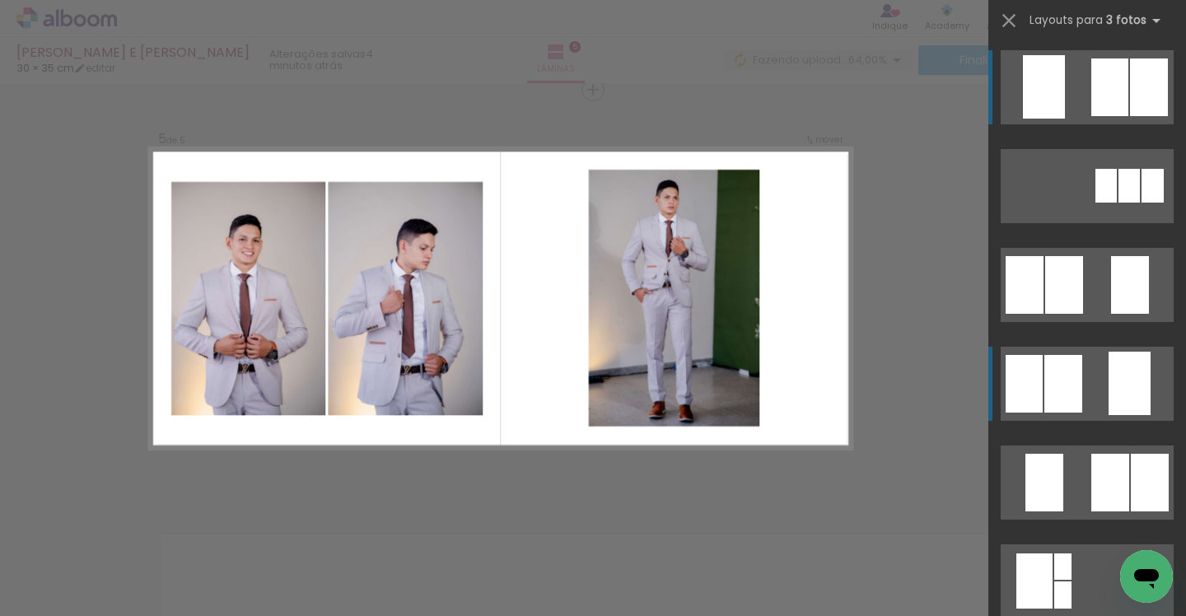
click at [1132, 369] on div at bounding box center [1130, 383] width 42 height 63
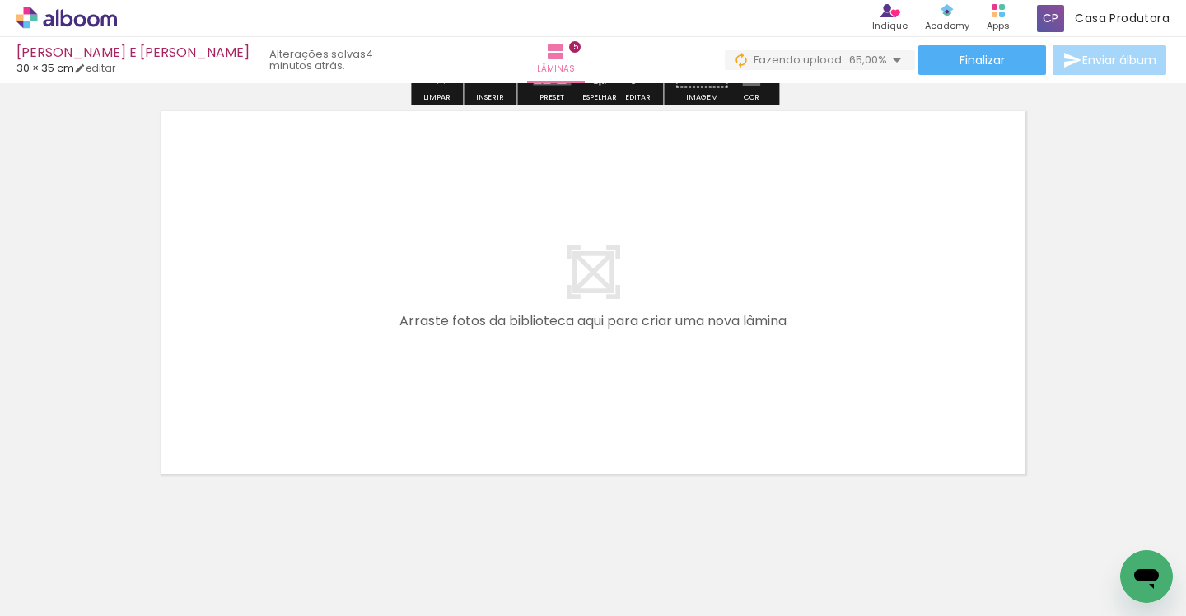
scroll to position [2120, 0]
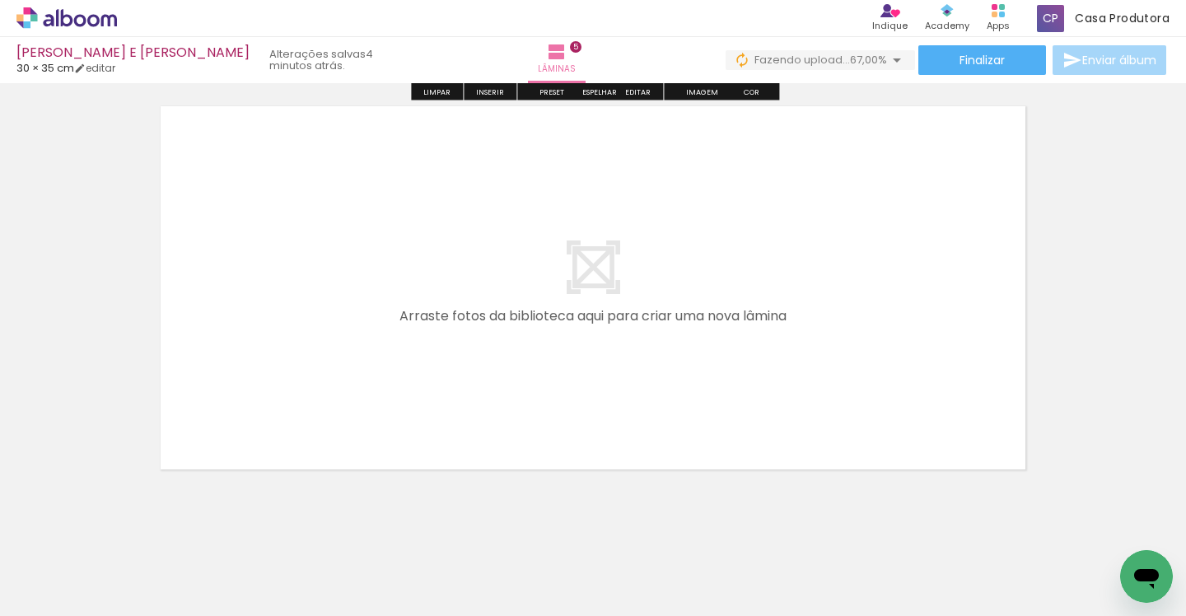
drag, startPoint x: 549, startPoint y: 508, endPoint x: 416, endPoint y: 340, distance: 214.6
click at [416, 340] on quentale-workspace at bounding box center [593, 308] width 1186 height 616
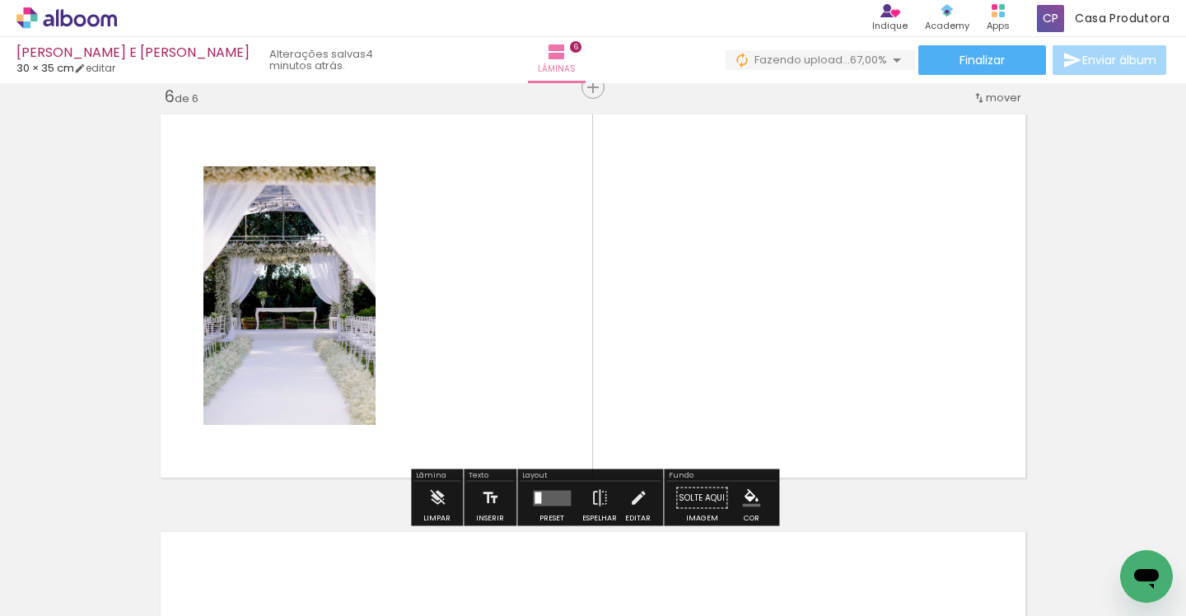
scroll to position [2109, 0]
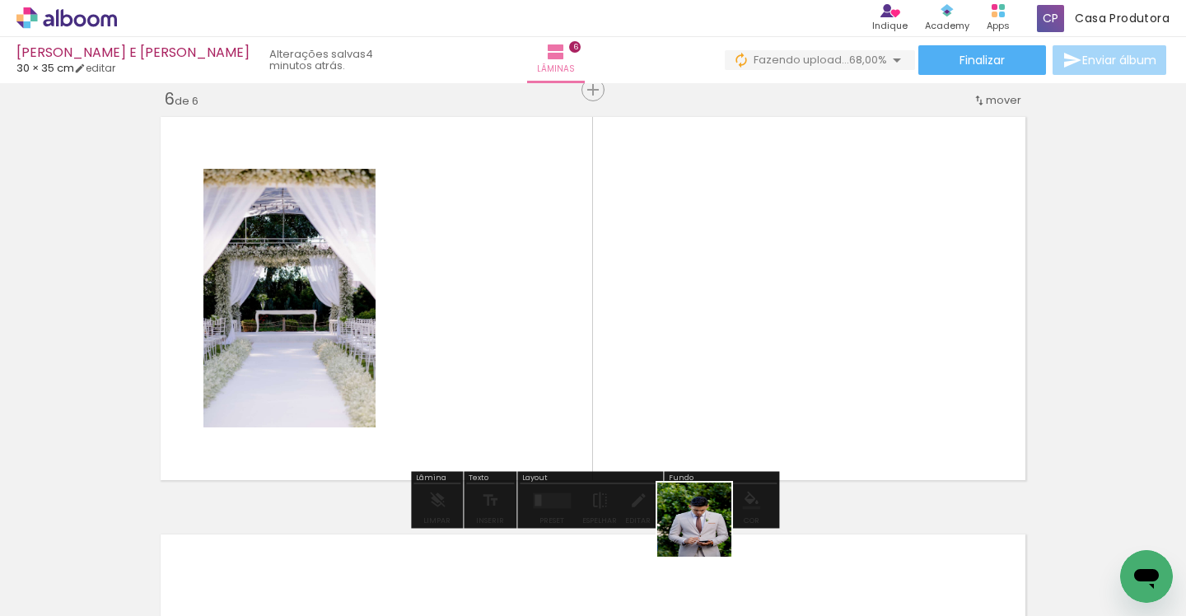
drag, startPoint x: 707, startPoint y: 592, endPoint x: 707, endPoint y: 276, distance: 315.5
click at [707, 282] on quentale-workspace at bounding box center [593, 308] width 1186 height 616
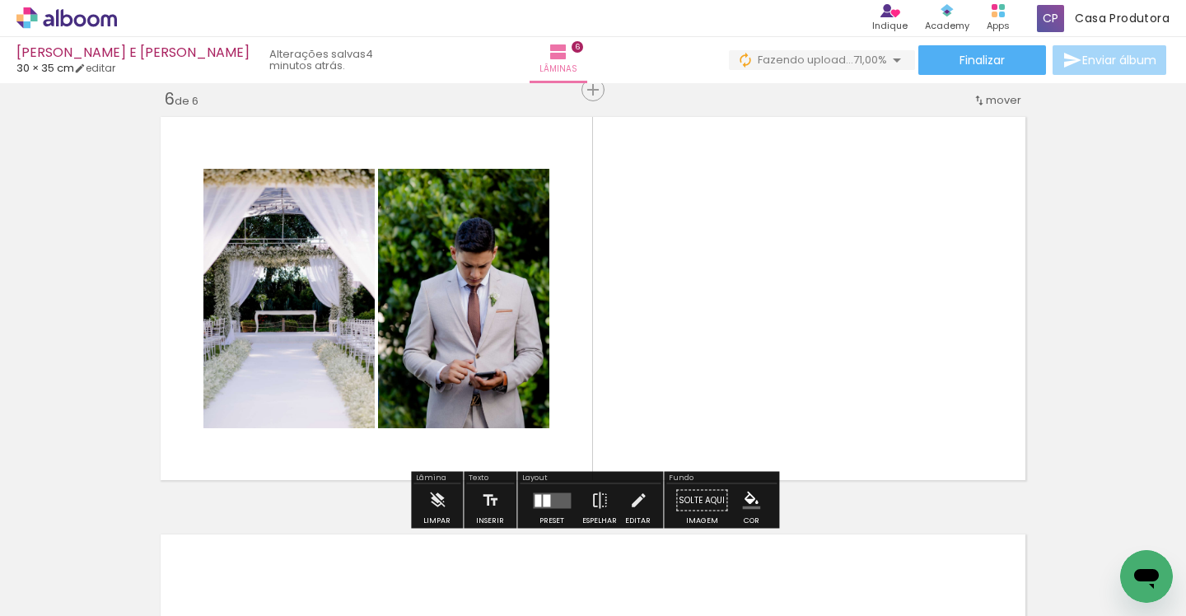
scroll to position [0, 1279]
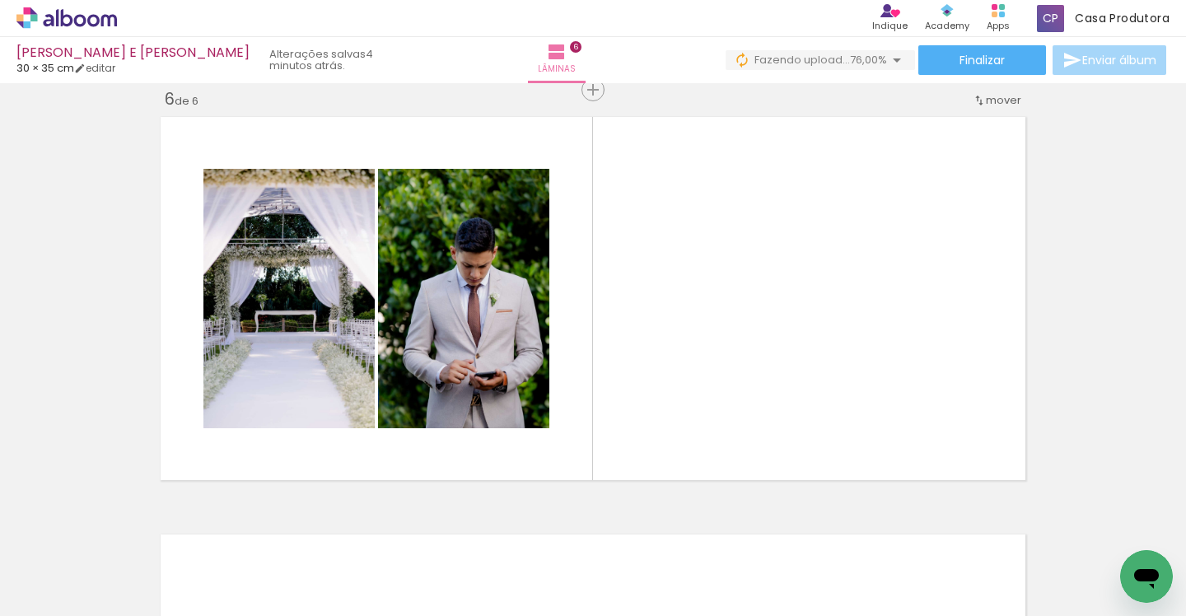
drag, startPoint x: 455, startPoint y: 573, endPoint x: 749, endPoint y: 419, distance: 332.4
click at [749, 419] on quentale-workspace at bounding box center [593, 308] width 1186 height 616
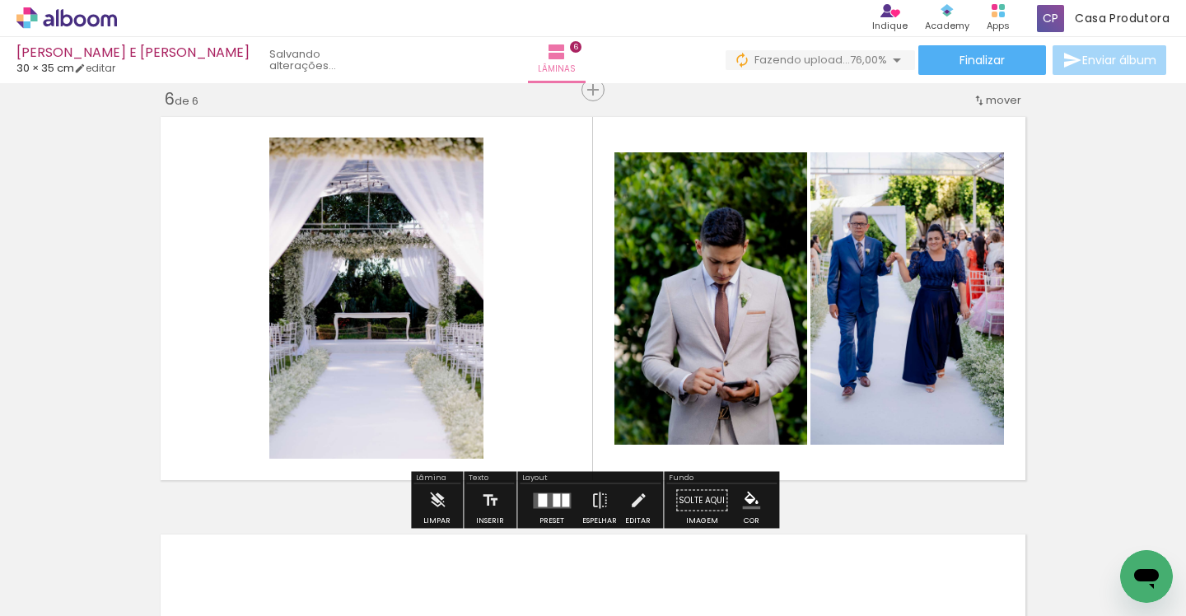
drag, startPoint x: 571, startPoint y: 565, endPoint x: 905, endPoint y: 405, distance: 370.0
click at [905, 405] on quentale-workspace at bounding box center [593, 308] width 1186 height 616
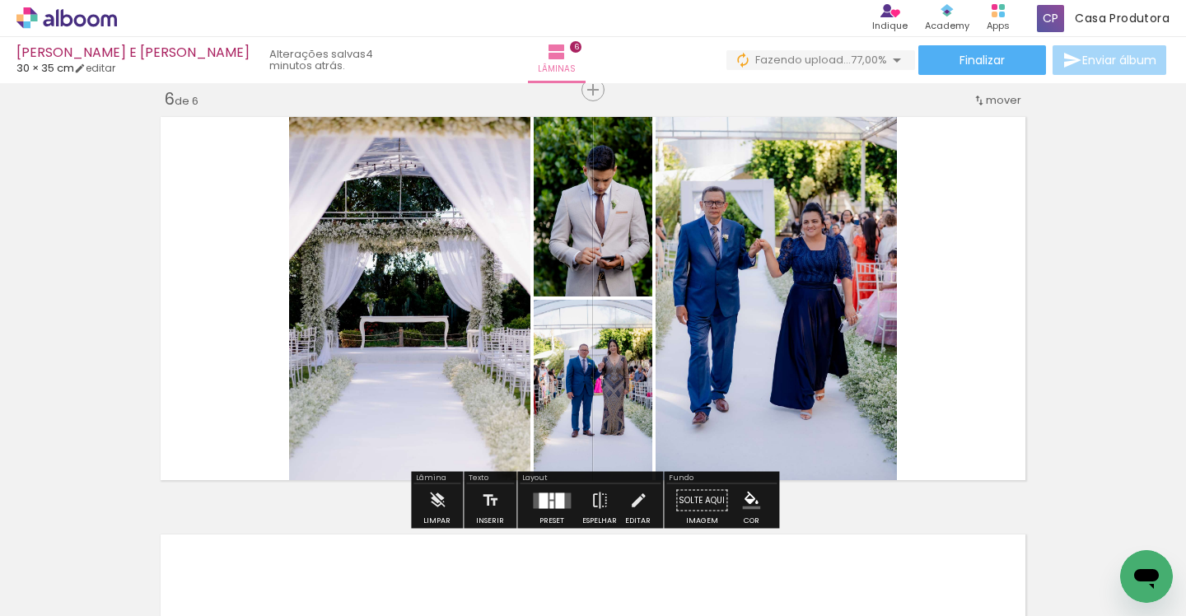
click at [556, 499] on div at bounding box center [559, 501] width 9 height 16
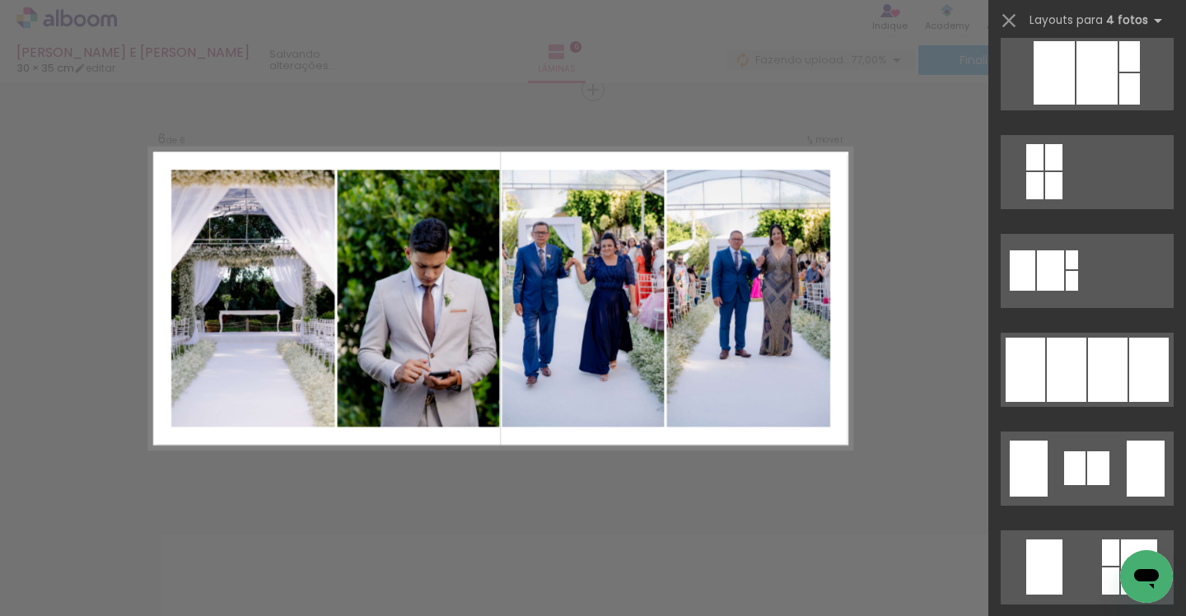
scroll to position [907, 0]
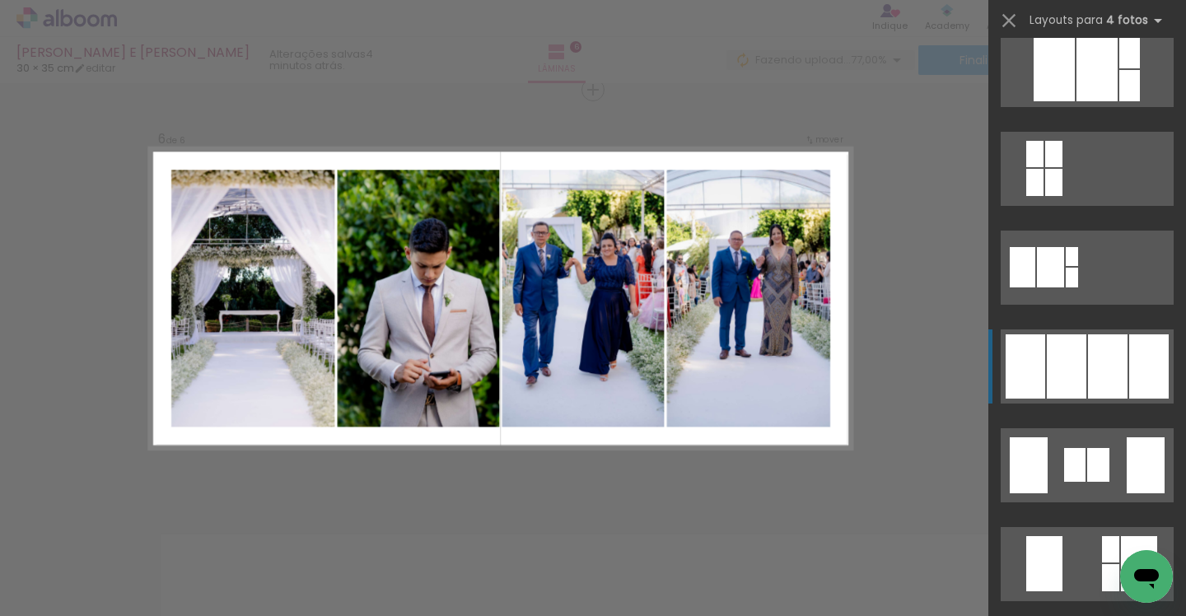
click at [1094, 371] on div at bounding box center [1108, 366] width 40 height 64
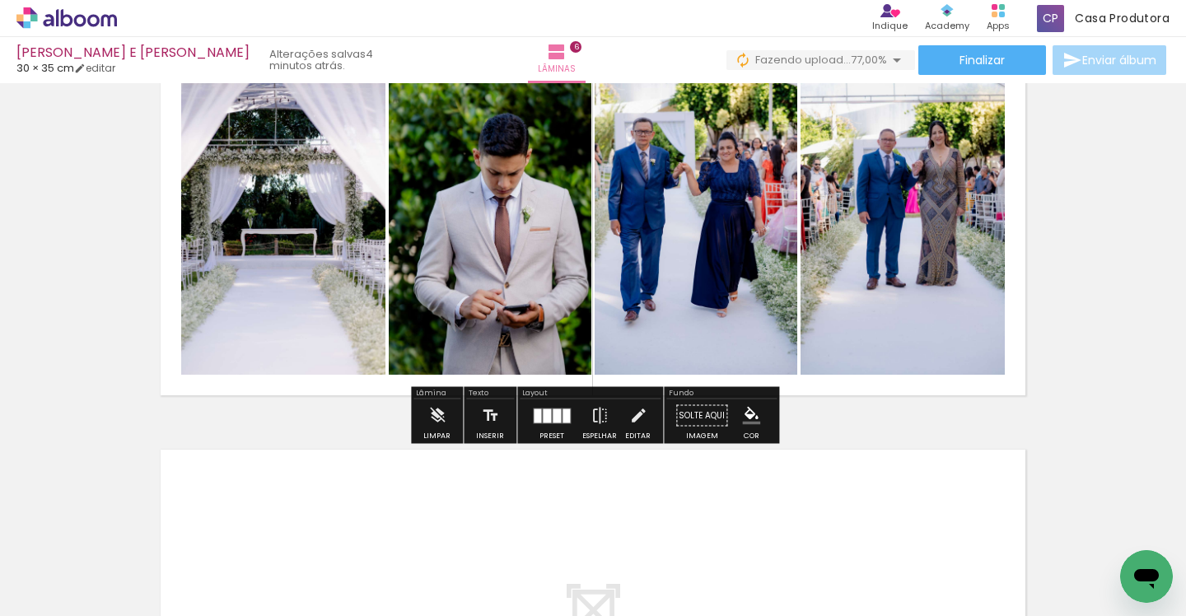
scroll to position [2195, 0]
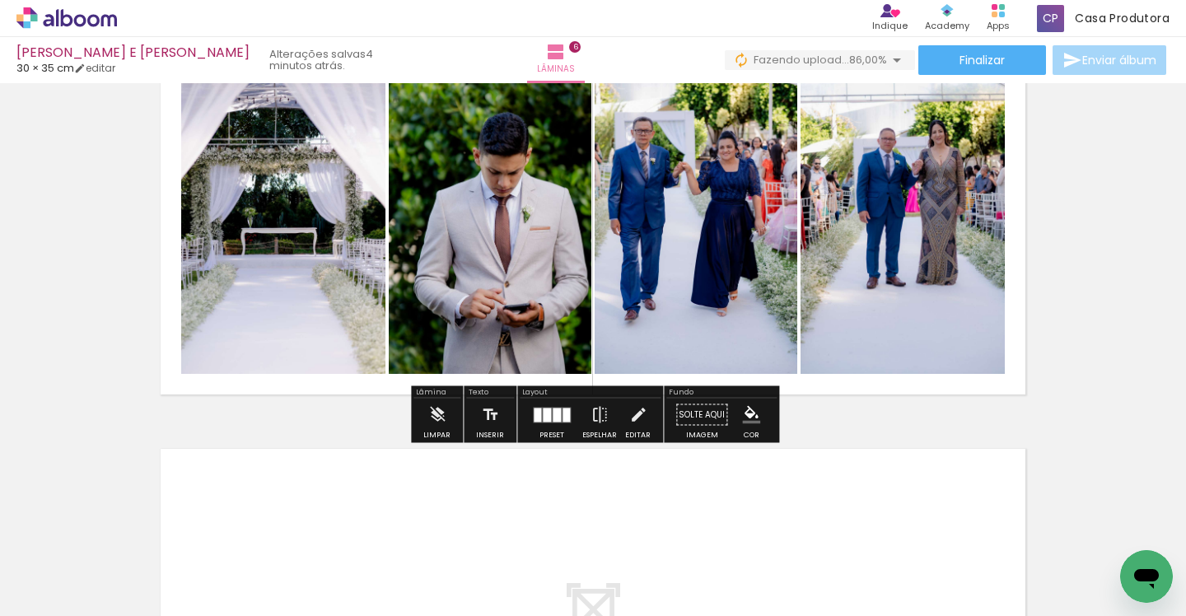
click at [556, 418] on div at bounding box center [557, 415] width 8 height 14
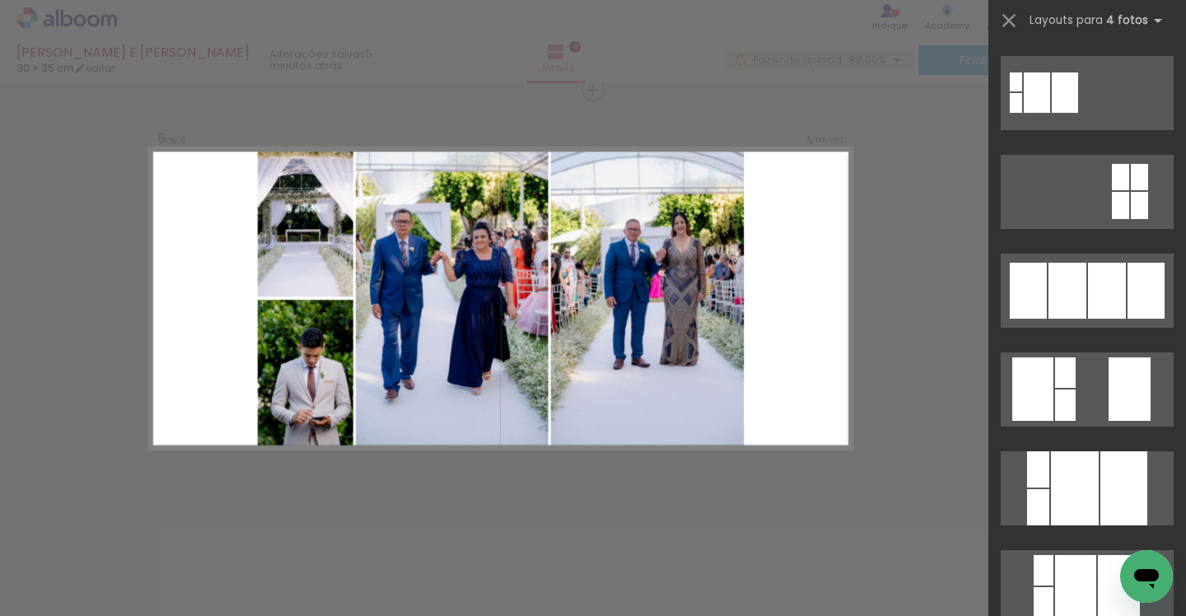
scroll to position [1863, 0]
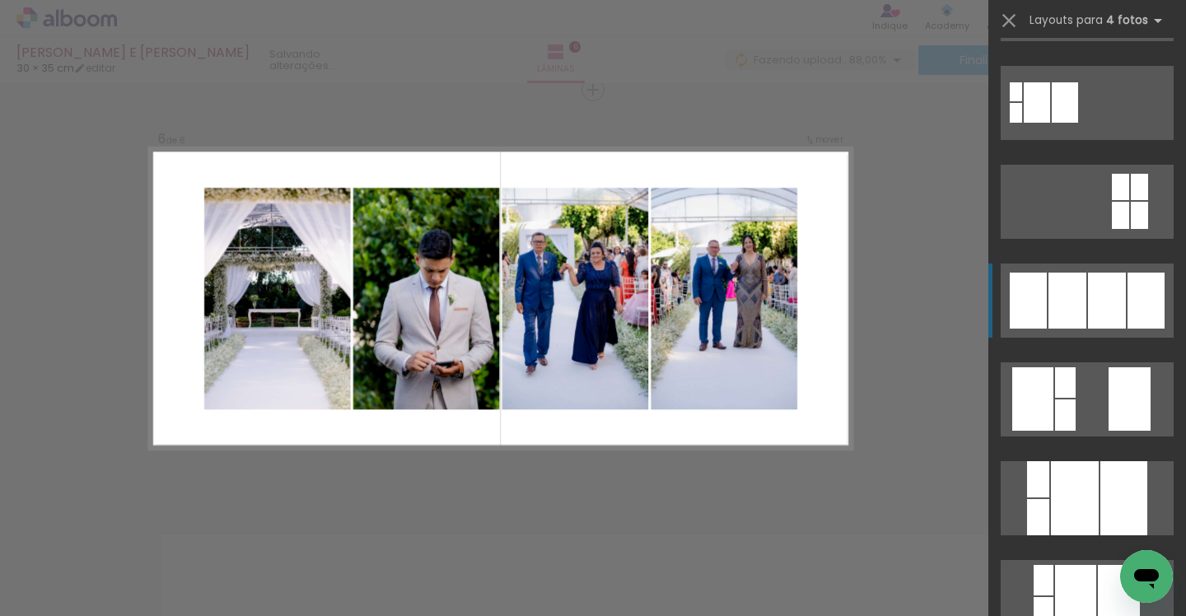
click at [1058, 297] on div at bounding box center [1068, 301] width 38 height 56
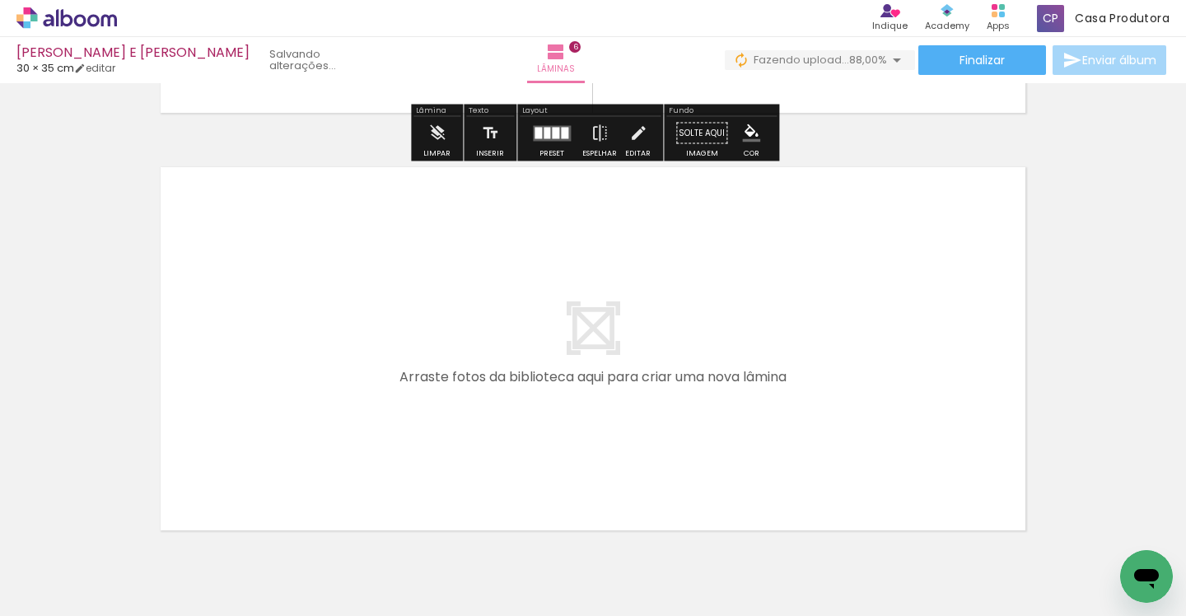
scroll to position [2558, 0]
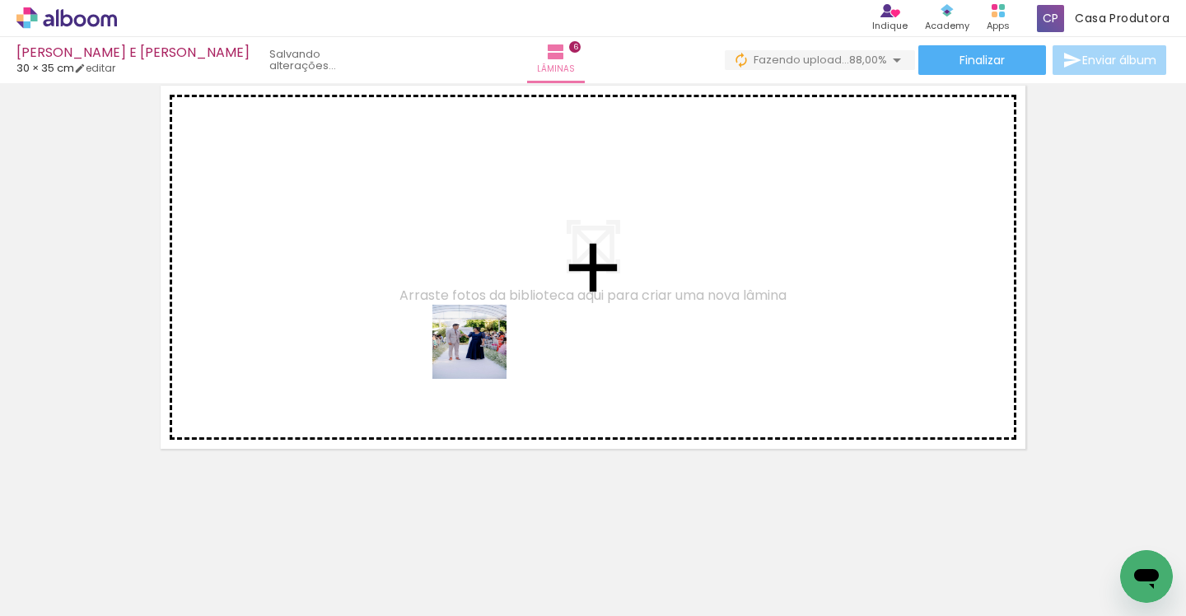
drag, startPoint x: 649, startPoint y: 550, endPoint x: 467, endPoint y: 337, distance: 280.5
click at [467, 337] on quentale-workspace at bounding box center [593, 308] width 1186 height 616
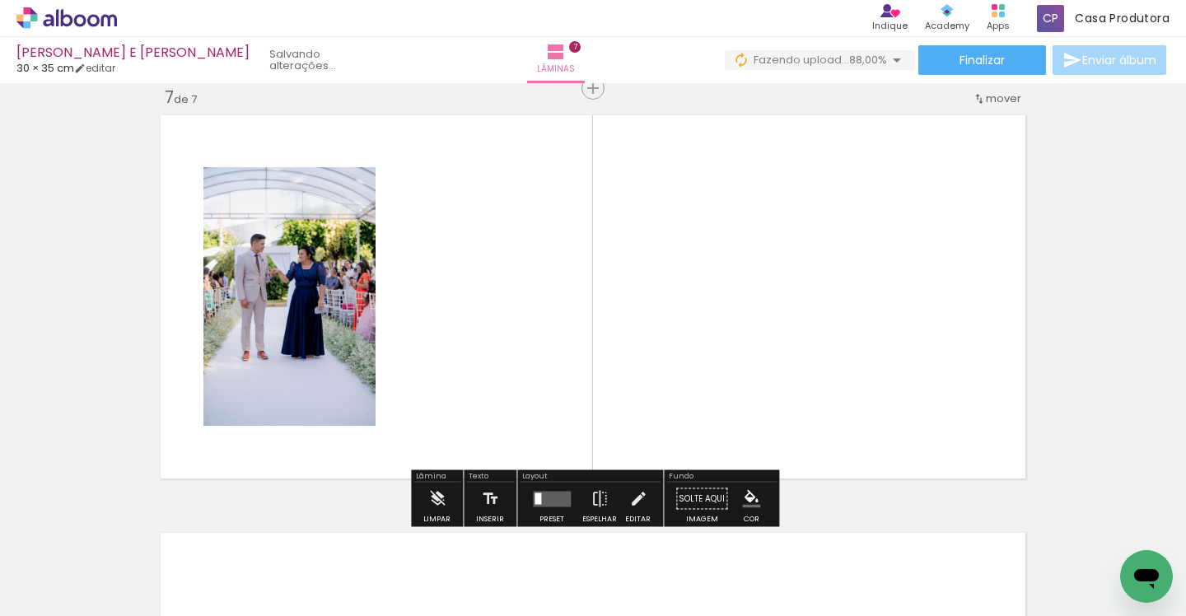
scroll to position [2527, 0]
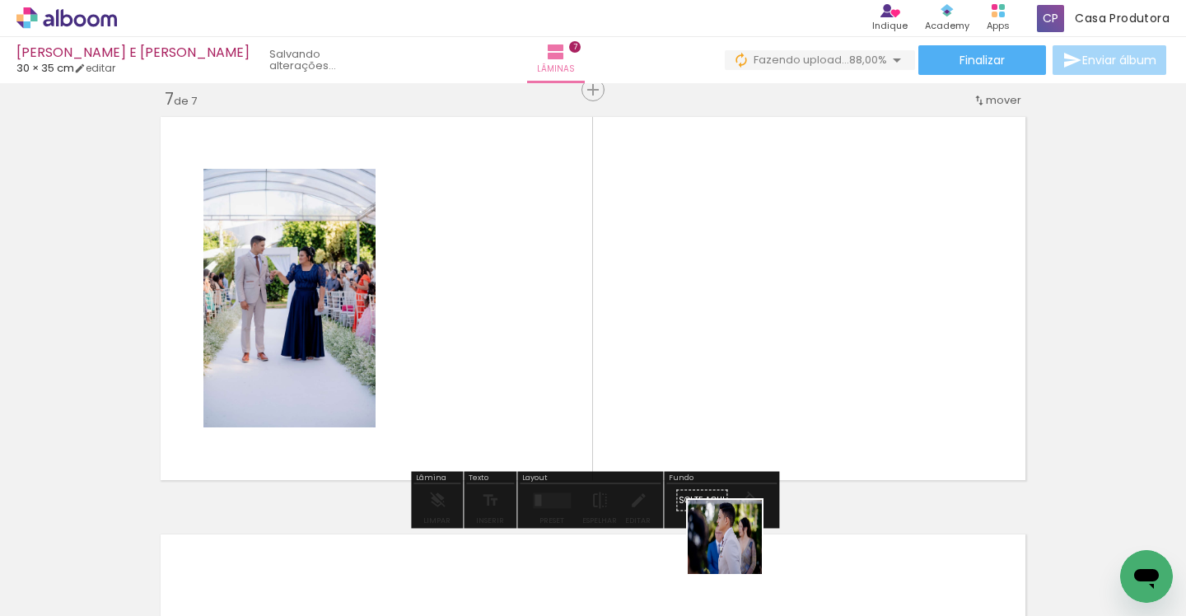
click at [788, 322] on quentale-workspace at bounding box center [593, 308] width 1186 height 616
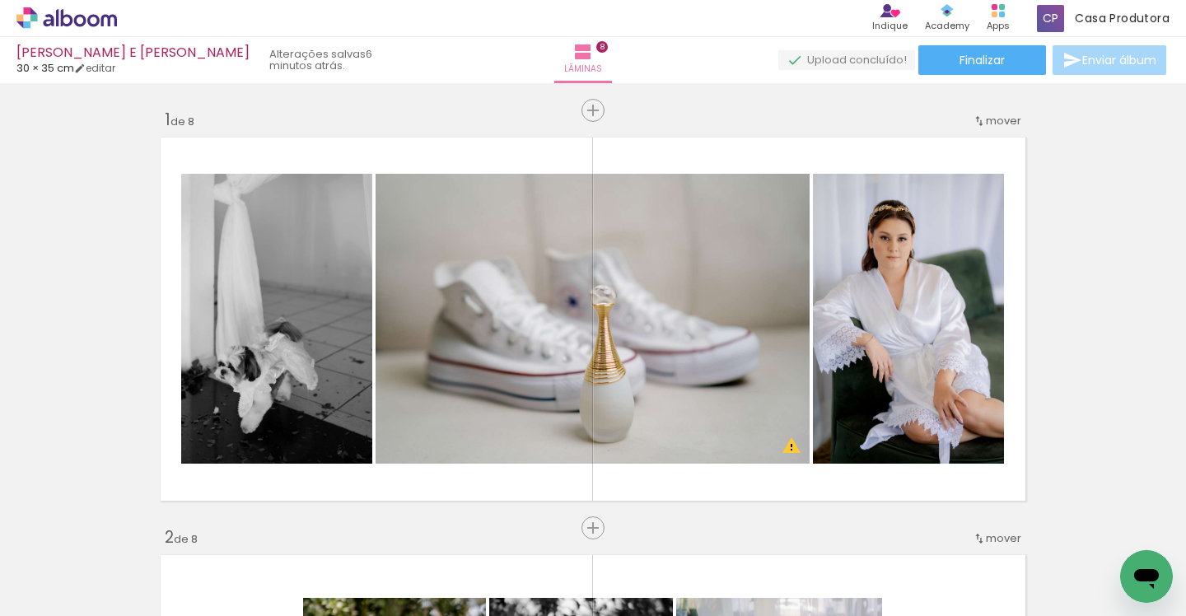
scroll to position [0, 1727]
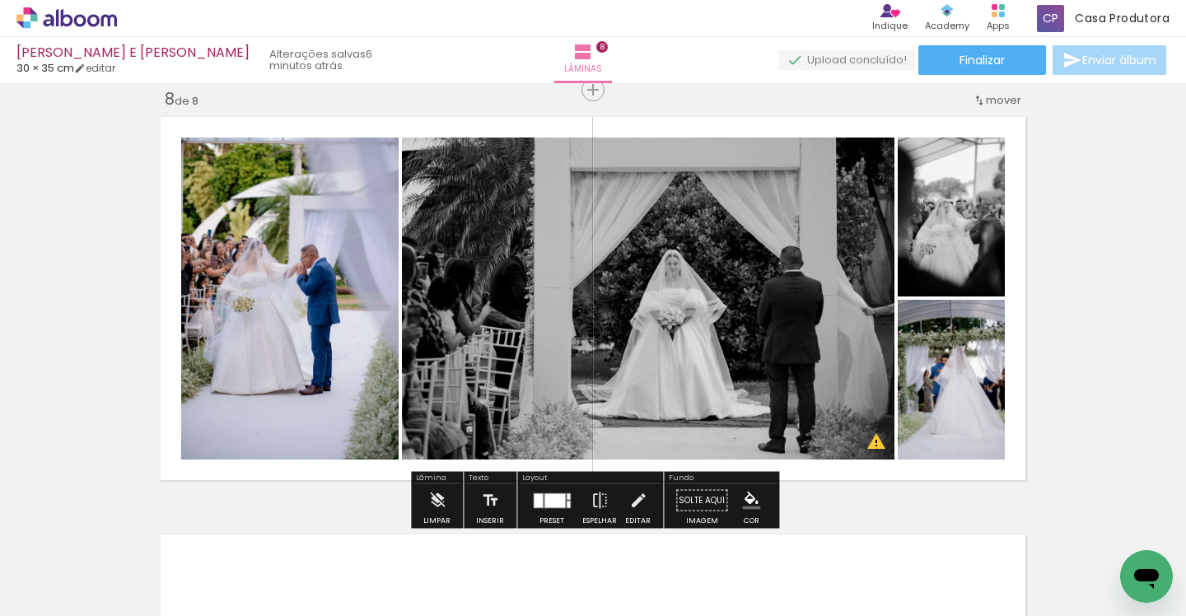
click at [557, 498] on div at bounding box center [555, 500] width 21 height 14
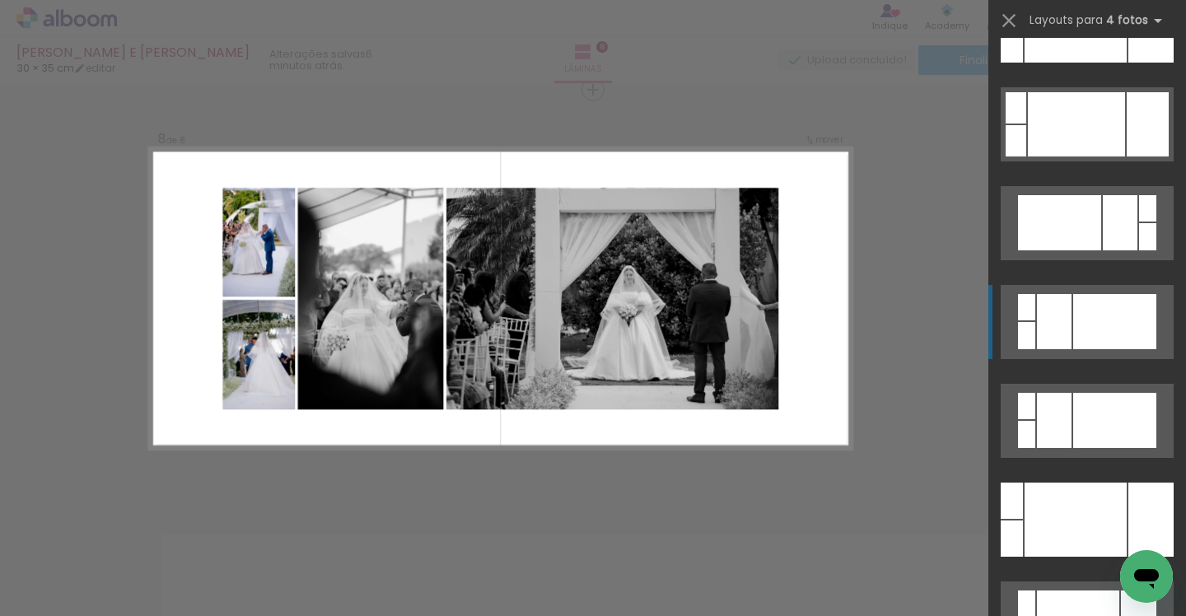
scroll to position [662, 0]
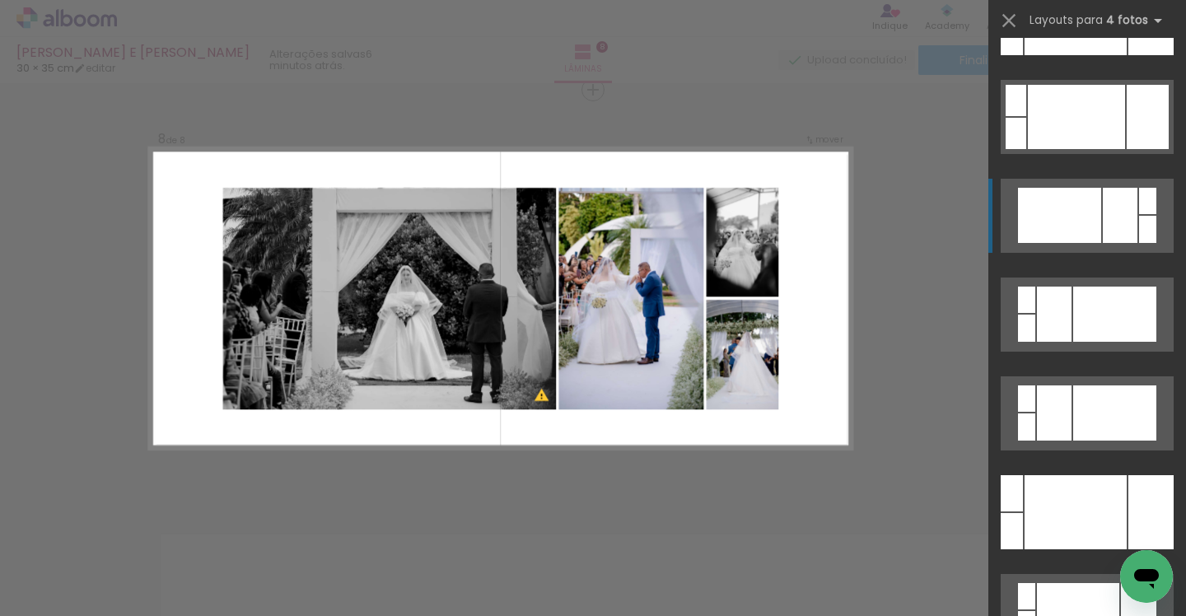
click at [1080, 206] on div at bounding box center [1059, 215] width 83 height 55
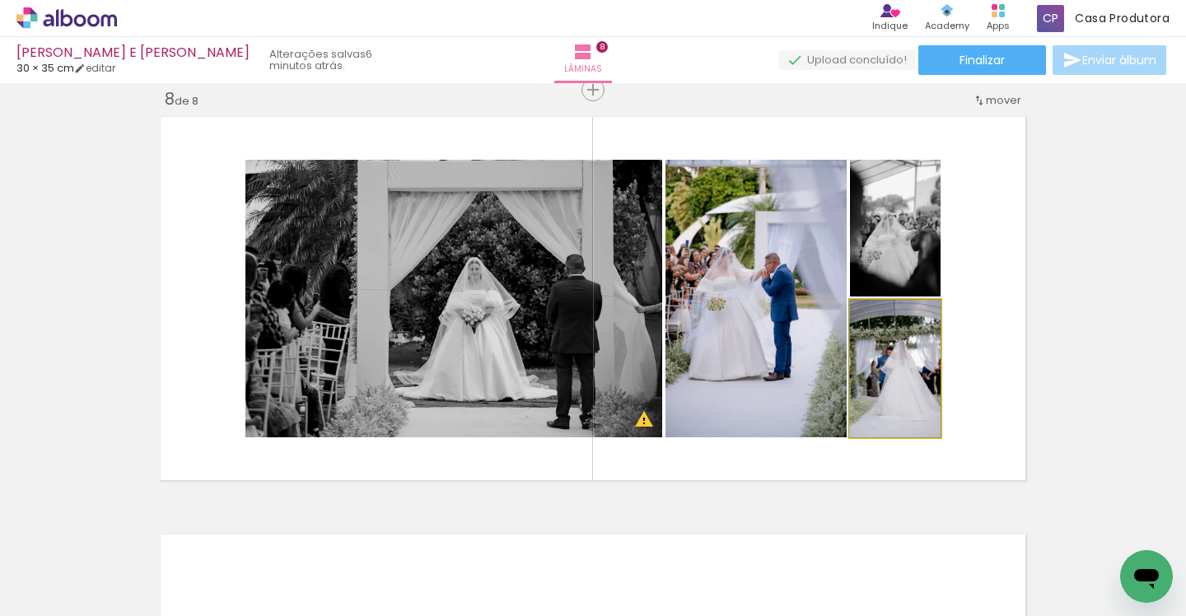
click at [873, 382] on quentale-photo at bounding box center [895, 369] width 91 height 138
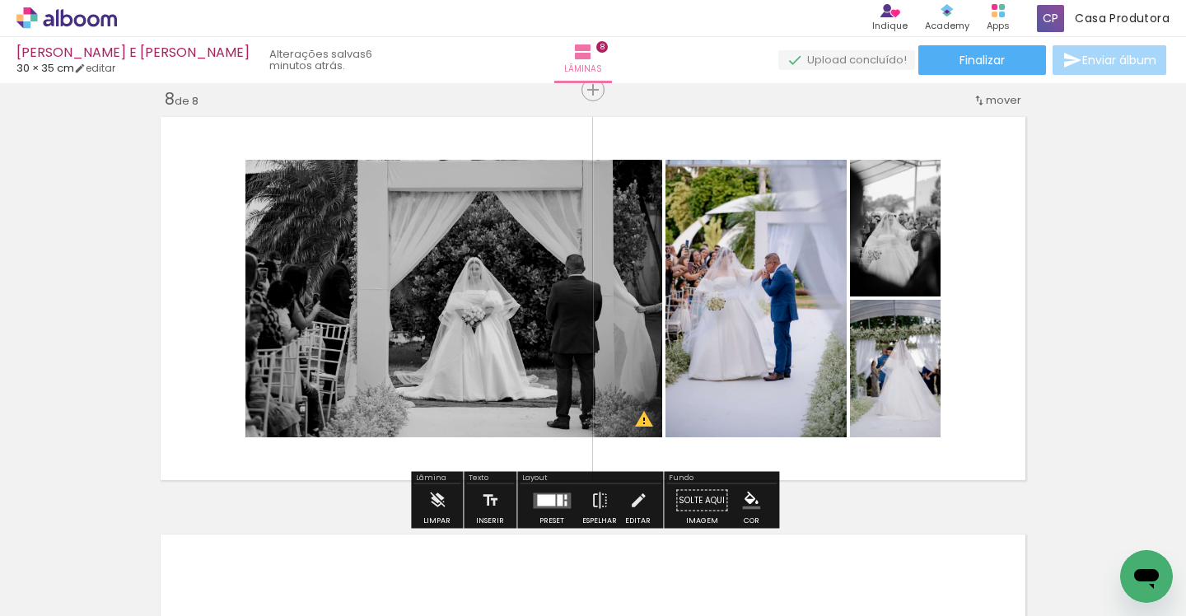
click at [0, 0] on slot "P&B" at bounding box center [0, 0] width 0 height 0
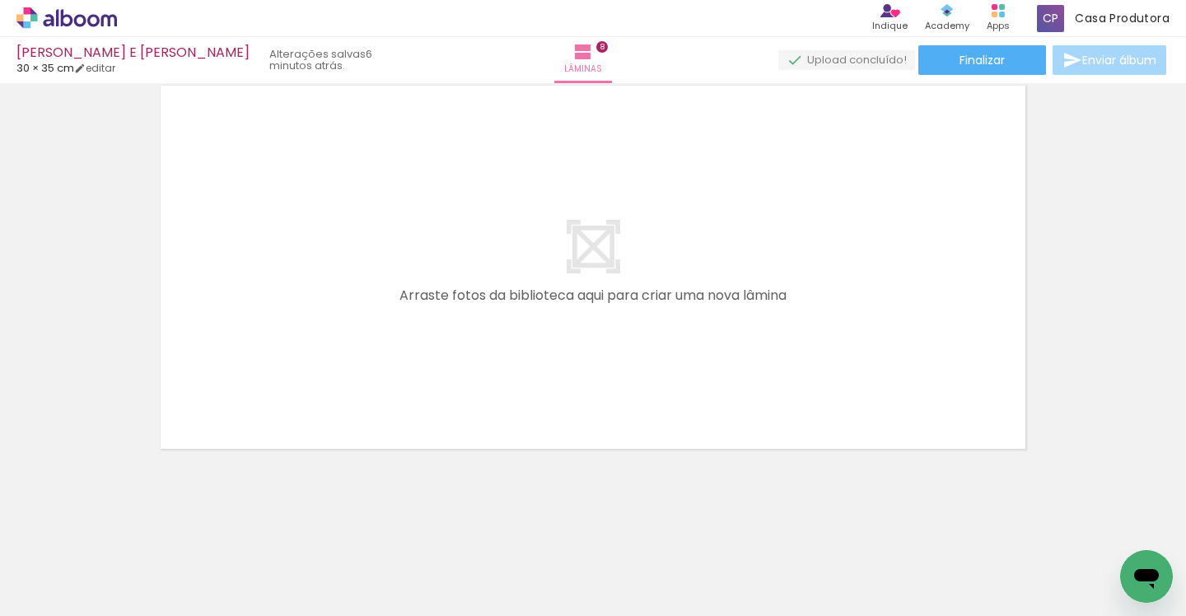
scroll to position [0, 2201]
drag, startPoint x: 464, startPoint y: 549, endPoint x: 385, endPoint y: 262, distance: 297.4
click at [386, 262] on quentale-workspace at bounding box center [593, 308] width 1186 height 616
